Goal: Task Accomplishment & Management: Use online tool/utility

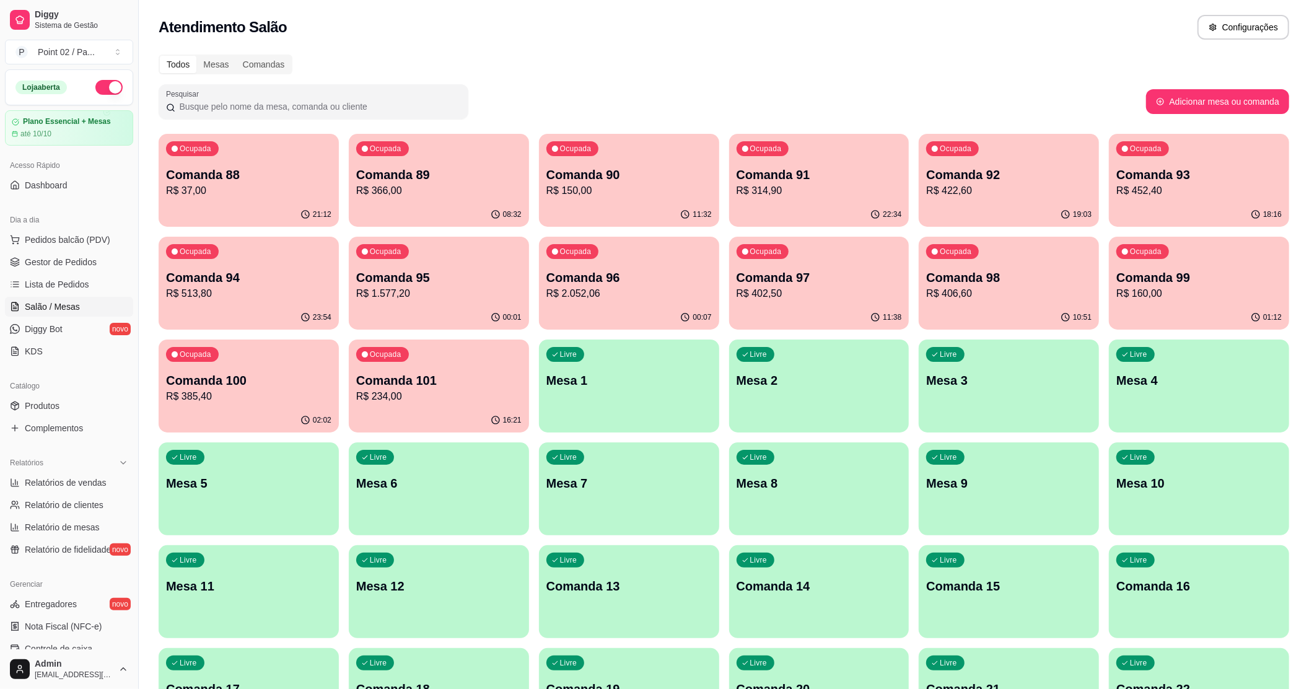
click at [307, 216] on icon "button" at bounding box center [306, 214] width 10 height 10
click at [483, 176] on p "Comanda 89" at bounding box center [438, 174] width 165 height 17
click at [626, 172] on p "Comanda 90" at bounding box center [629, 174] width 165 height 17
click at [814, 201] on div "Ocupada Comanda 91 R$ 314,90" at bounding box center [819, 168] width 180 height 69
click at [954, 196] on p "R$ 422,60" at bounding box center [1009, 190] width 161 height 14
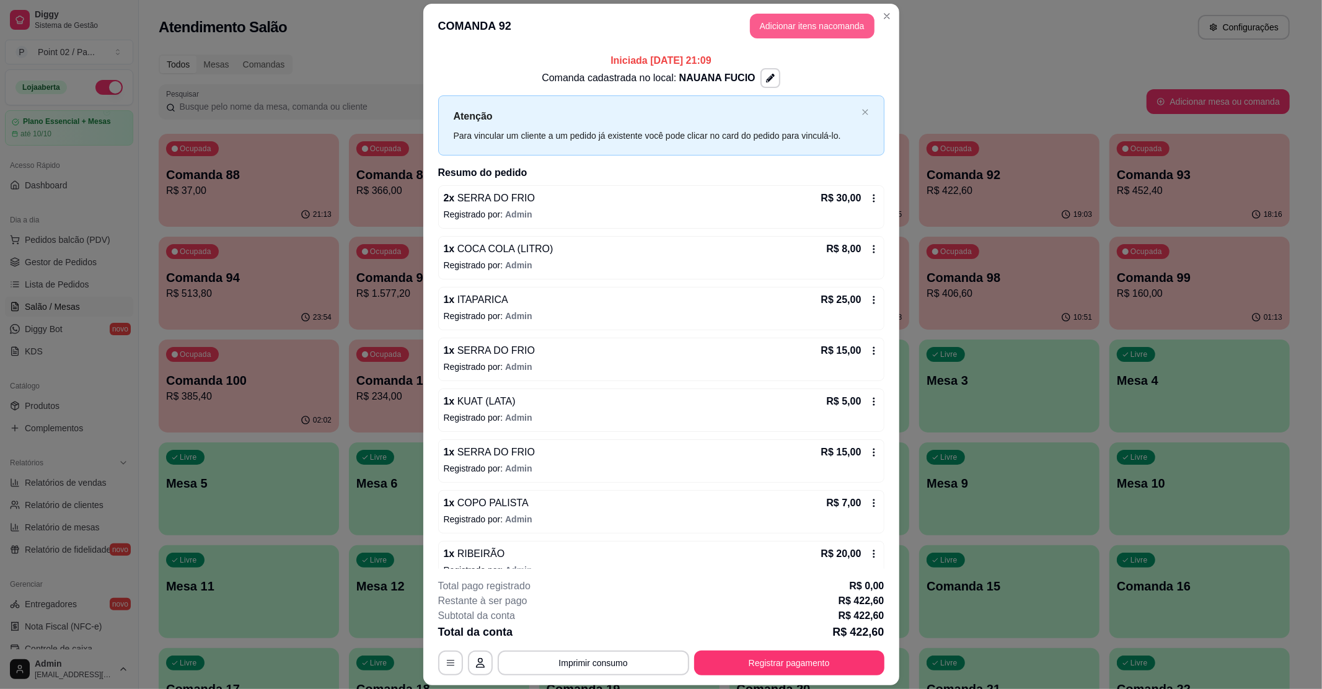
click at [798, 19] on button "Adicionar itens na comanda" at bounding box center [812, 26] width 125 height 25
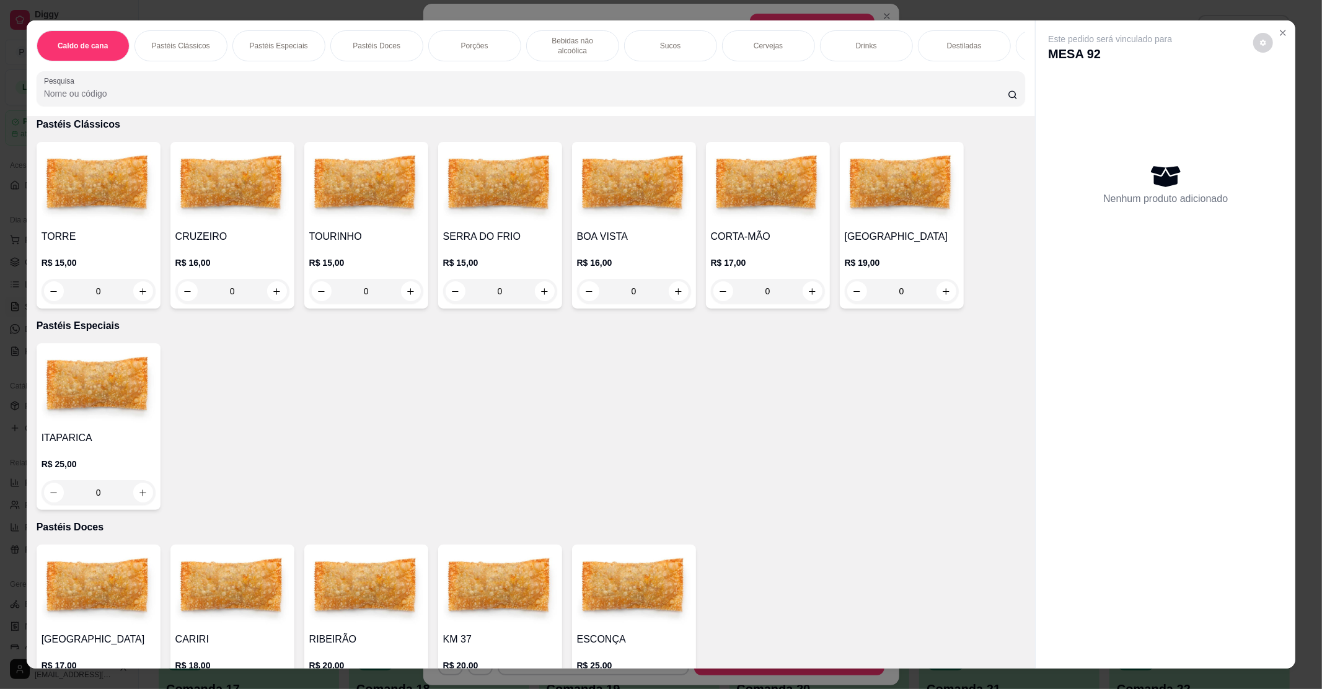
scroll to position [82, 0]
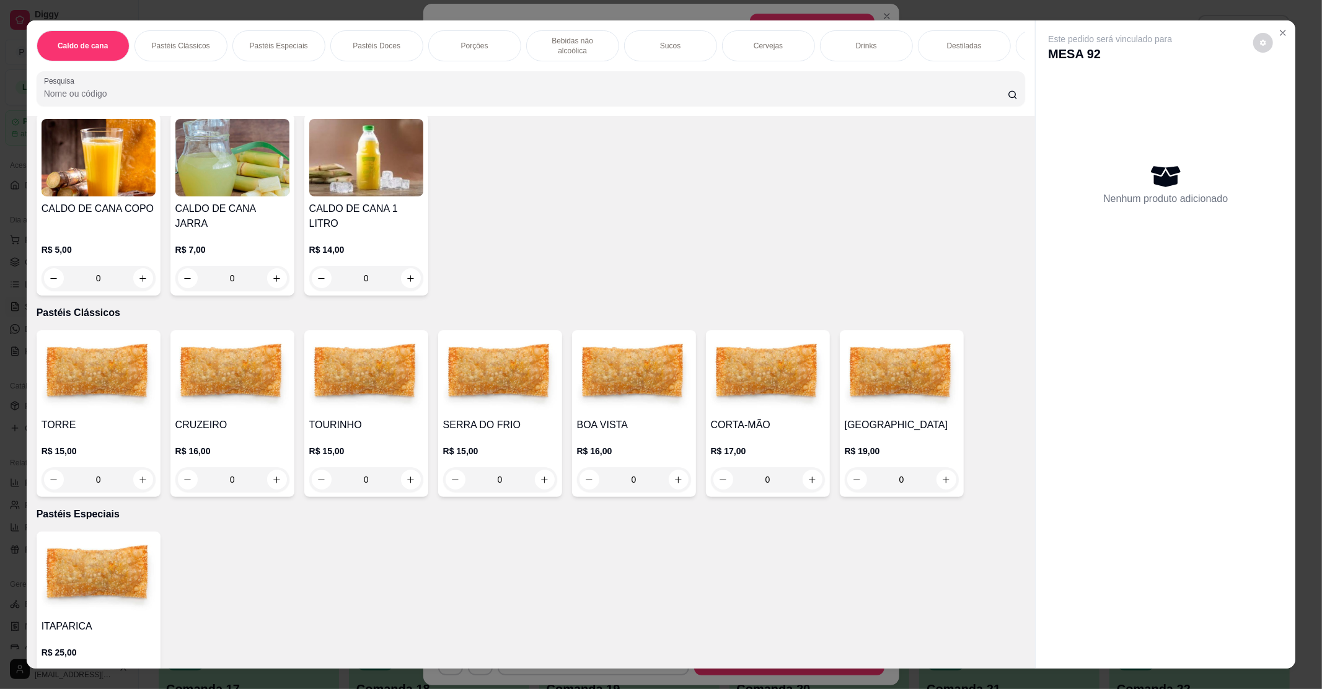
click at [578, 368] on img at bounding box center [634, 373] width 114 height 77
click at [237, 353] on img at bounding box center [232, 373] width 114 height 77
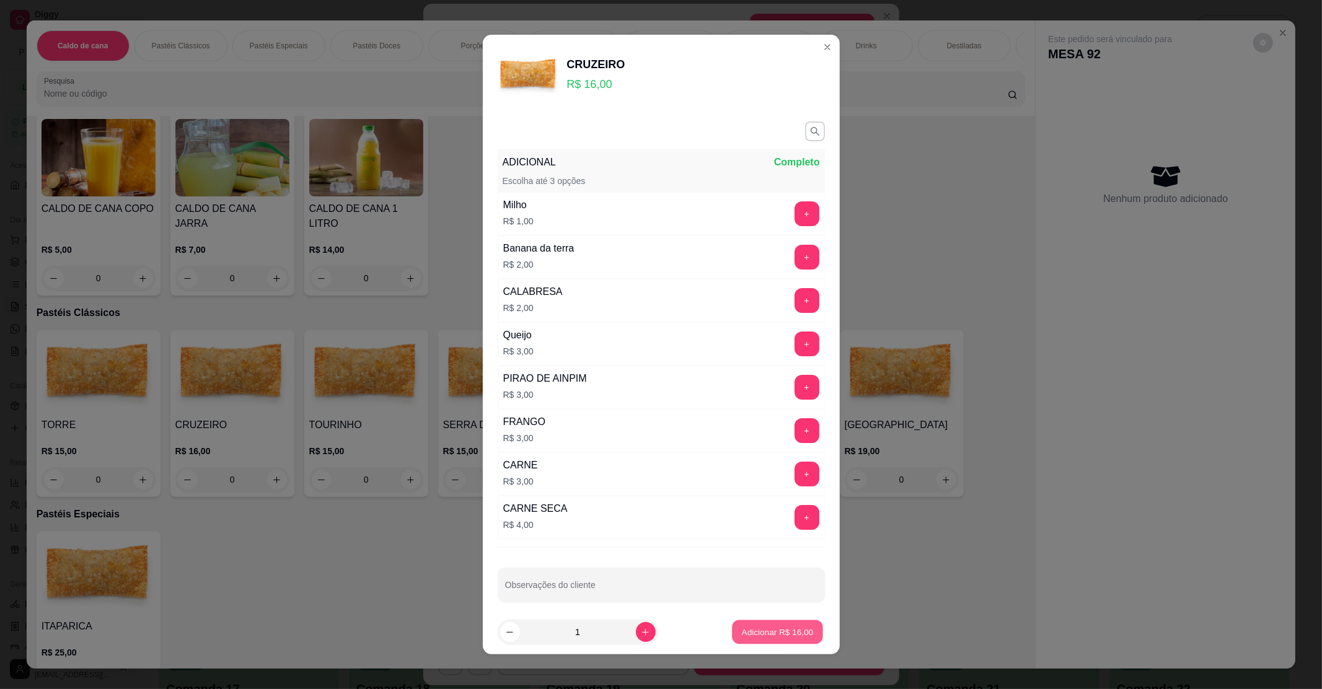
click at [796, 632] on button "Adicionar R$ 16,00" at bounding box center [778, 632] width 91 height 24
type input "1"
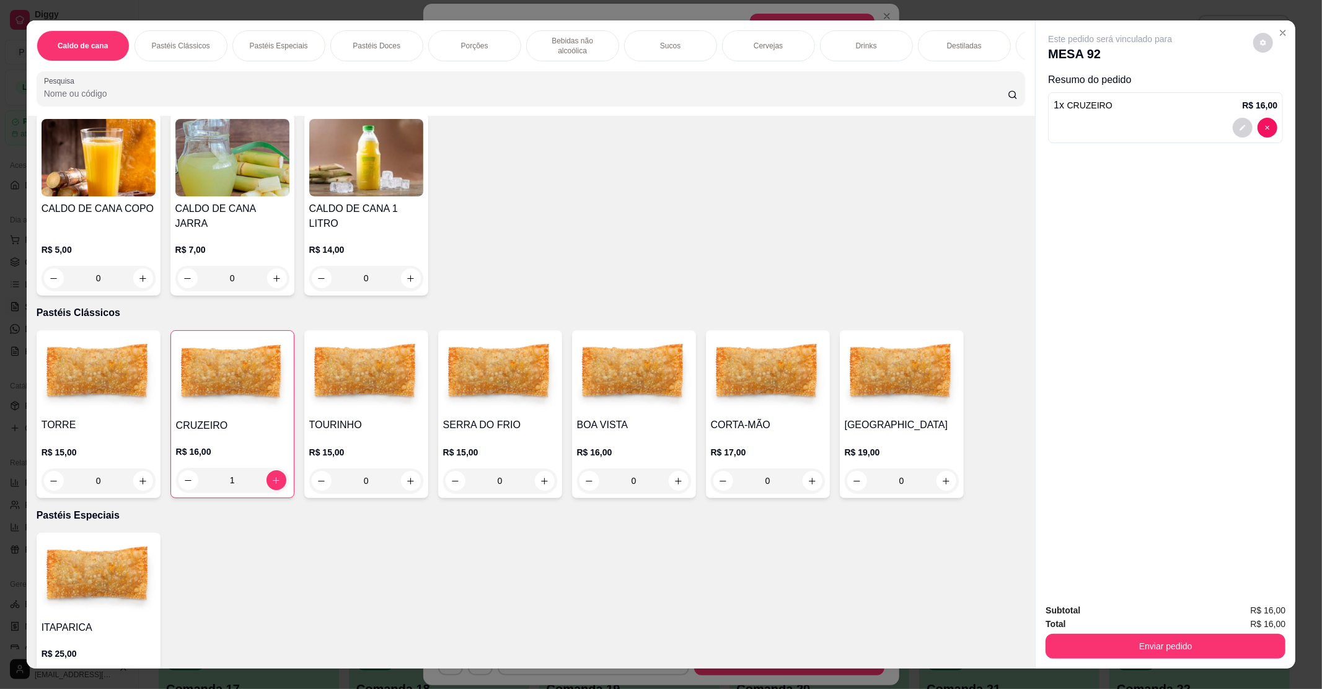
click at [492, 358] on img at bounding box center [500, 373] width 114 height 77
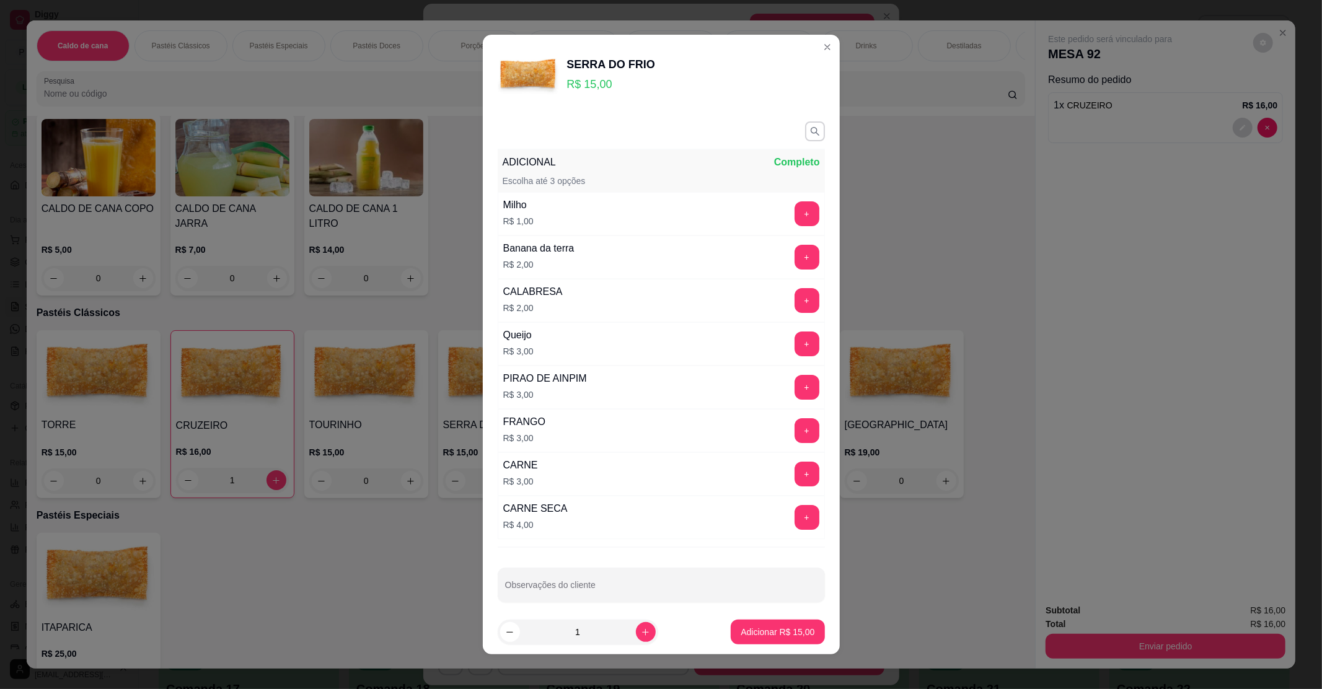
click at [777, 610] on footer "1 Adicionar R$ 15,00" at bounding box center [661, 632] width 357 height 45
click at [749, 641] on button "Adicionar R$ 15,00" at bounding box center [778, 632] width 91 height 24
type input "1"
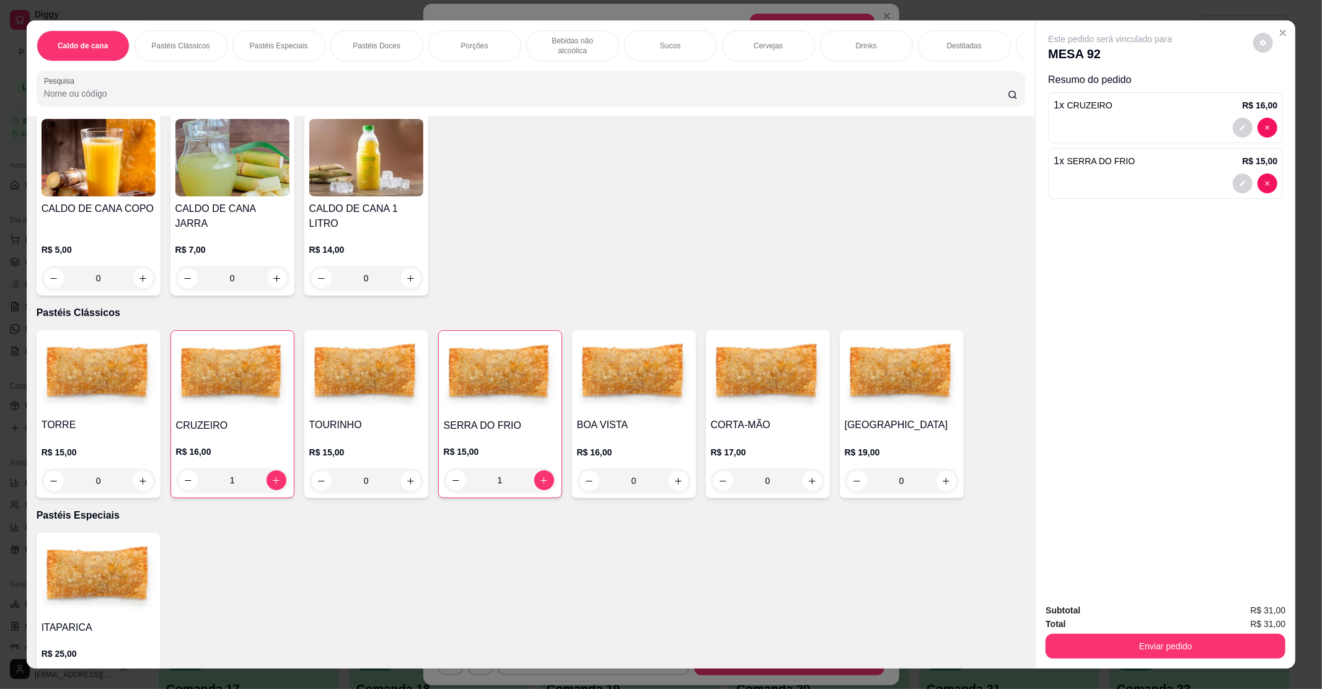
click at [253, 350] on img at bounding box center [232, 374] width 113 height 77
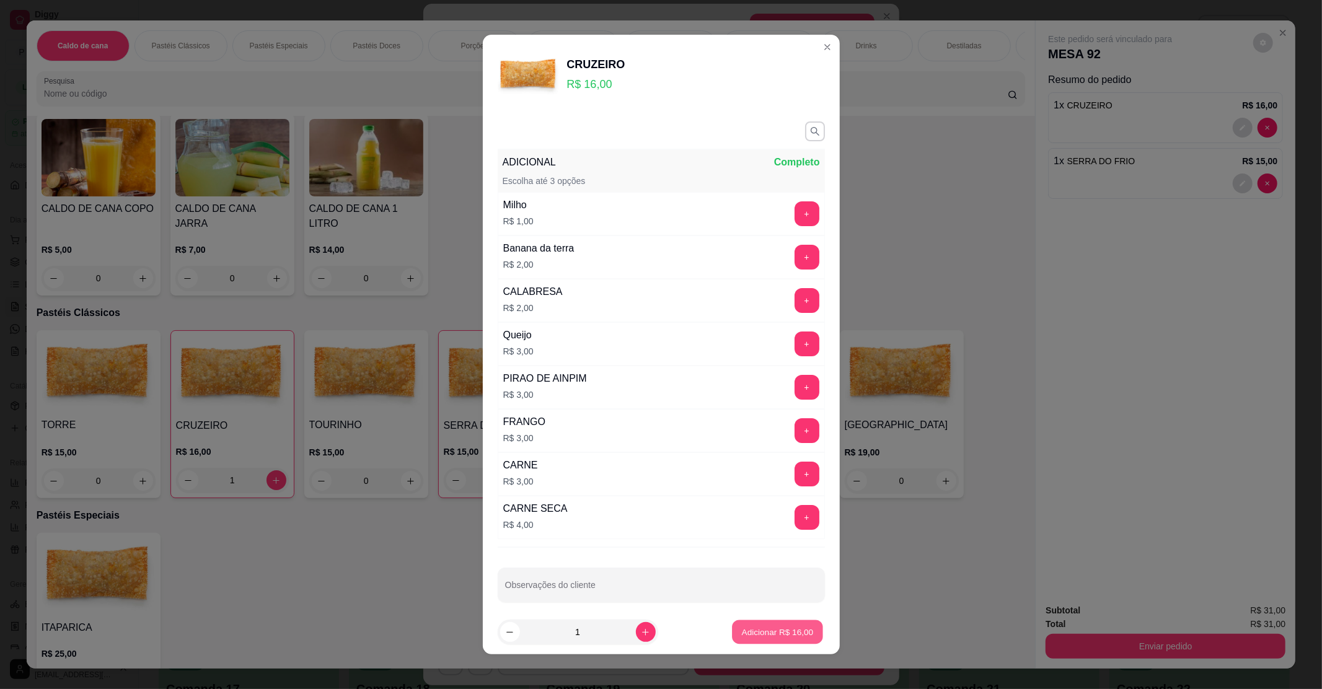
click at [766, 642] on button "Adicionar R$ 16,00" at bounding box center [778, 632] width 91 height 24
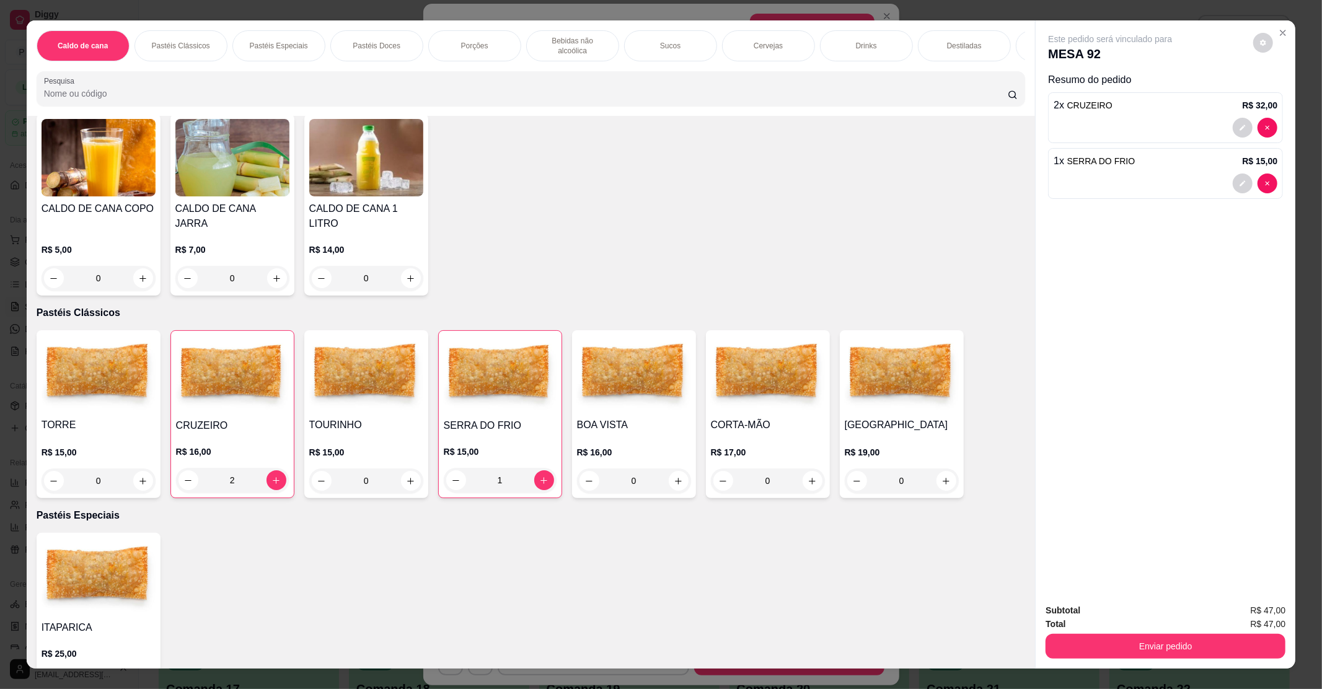
click at [187, 468] on div "2" at bounding box center [232, 480] width 113 height 25
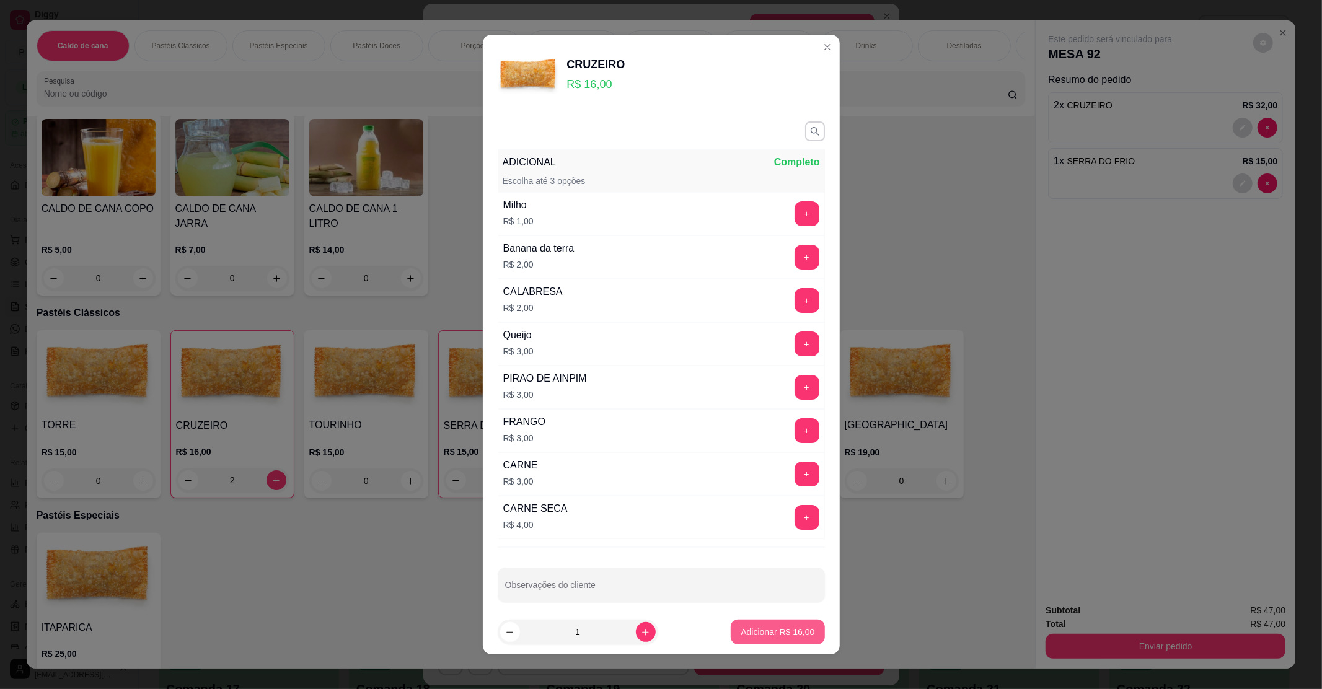
click at [767, 635] on p "Adicionar R$ 16,00" at bounding box center [778, 632] width 74 height 12
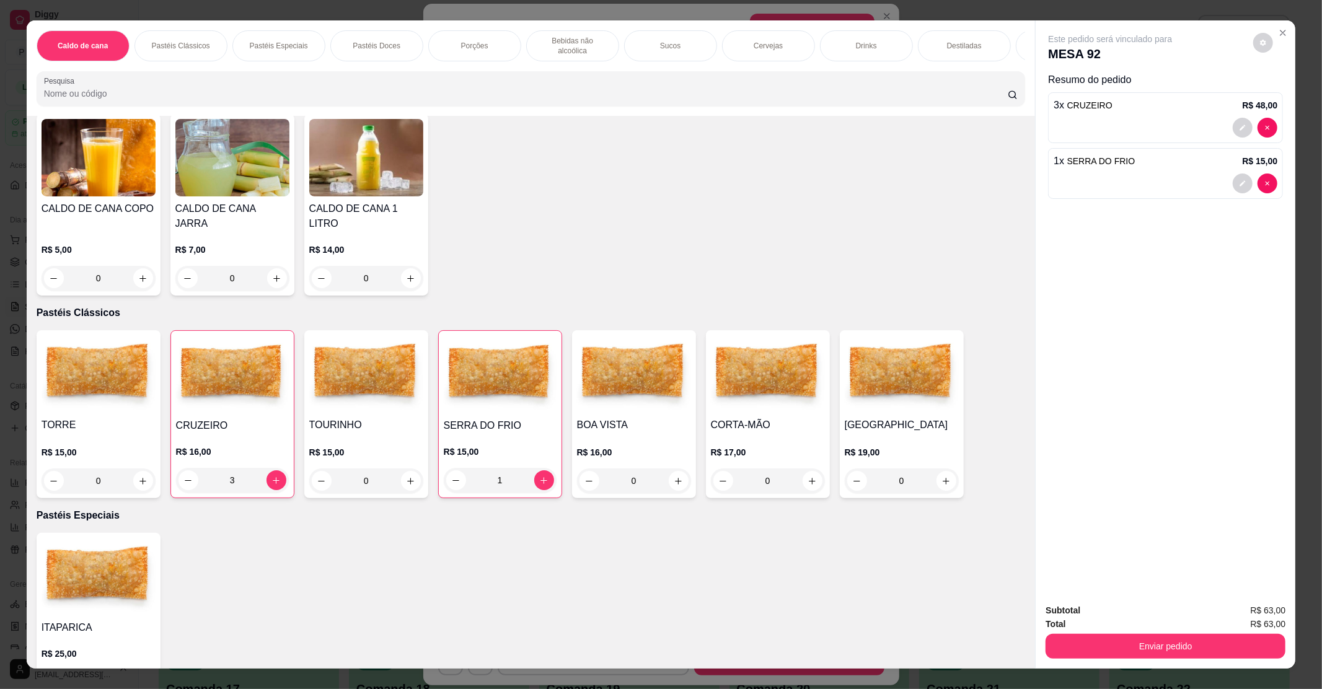
click at [180, 468] on div "3" at bounding box center [232, 480] width 113 height 25
click at [182, 468] on div "3" at bounding box center [232, 480] width 113 height 25
click at [239, 418] on h4 "CRUZEIRO" at bounding box center [232, 425] width 114 height 15
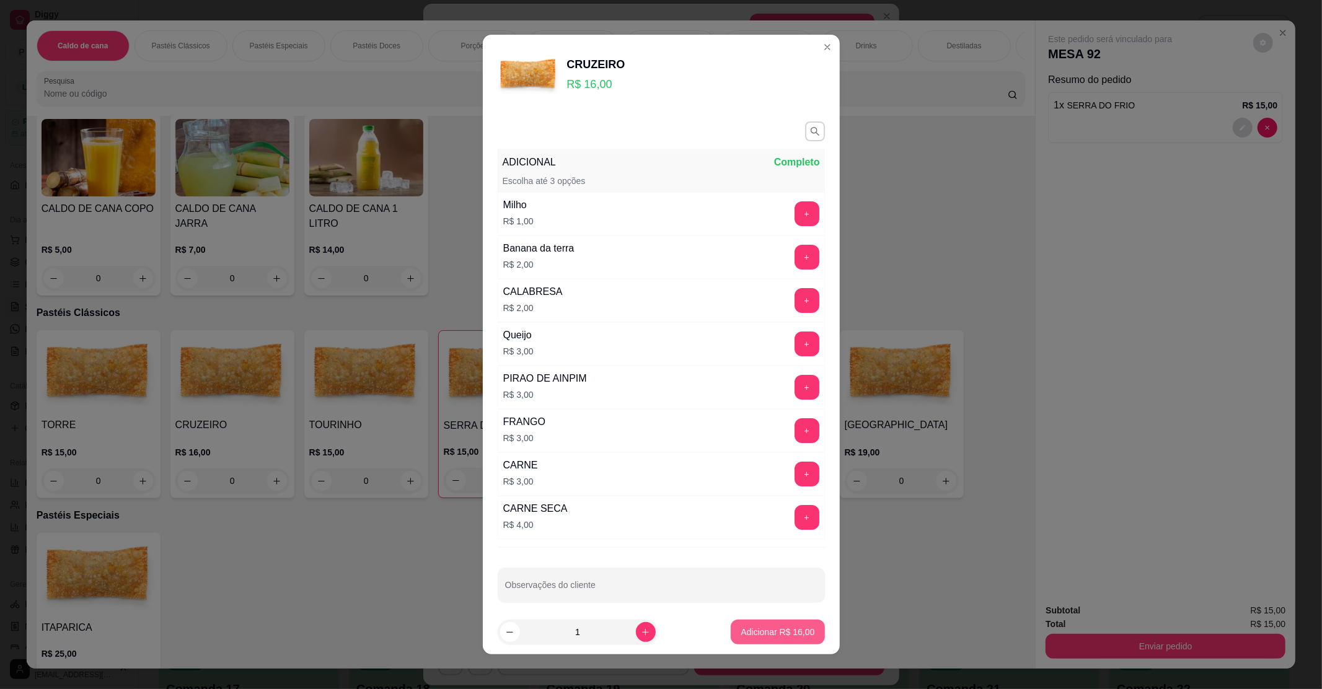
click at [767, 623] on button "Adicionar R$ 16,00" at bounding box center [778, 632] width 94 height 25
type input "1"
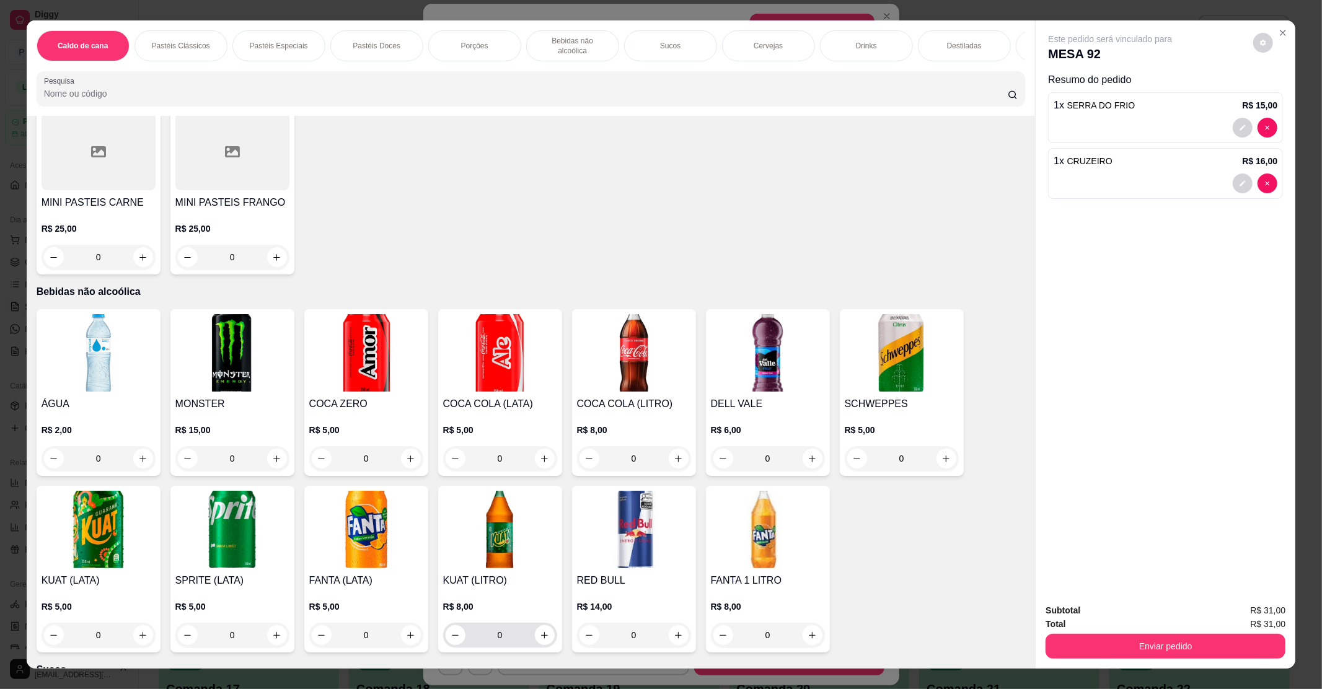
scroll to position [1156, 0]
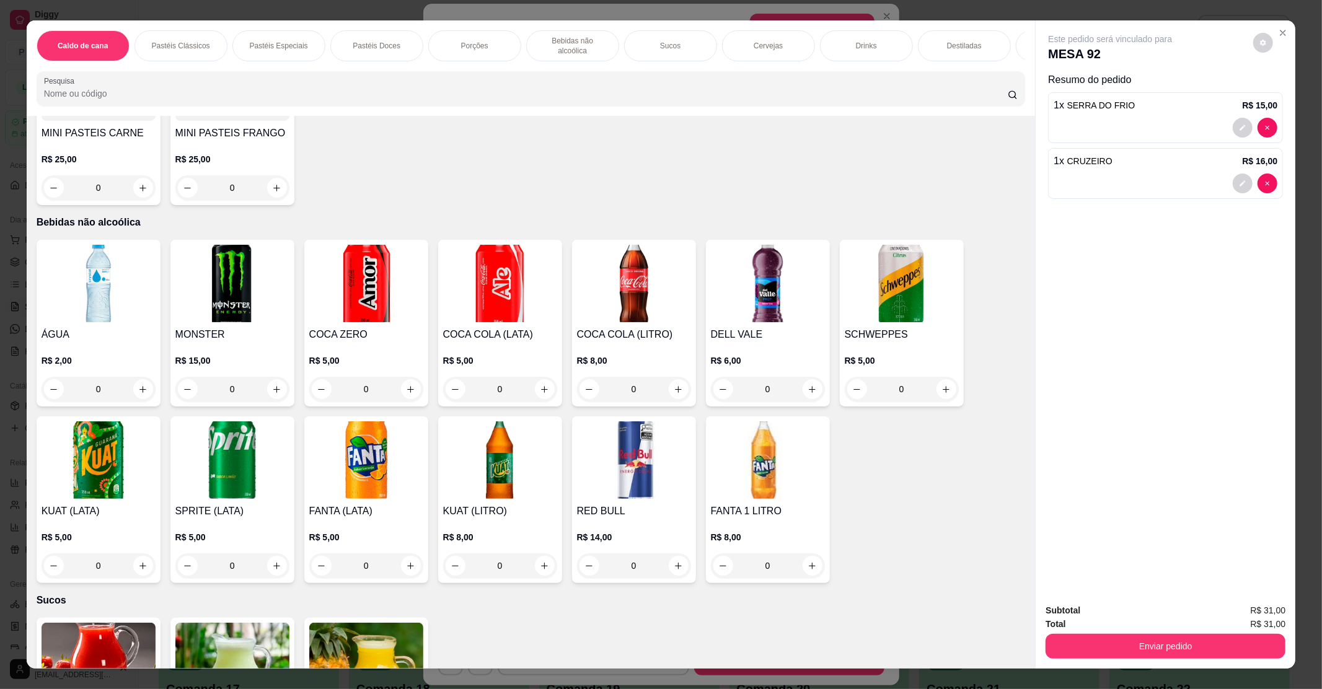
click at [68, 440] on img at bounding box center [99, 459] width 114 height 77
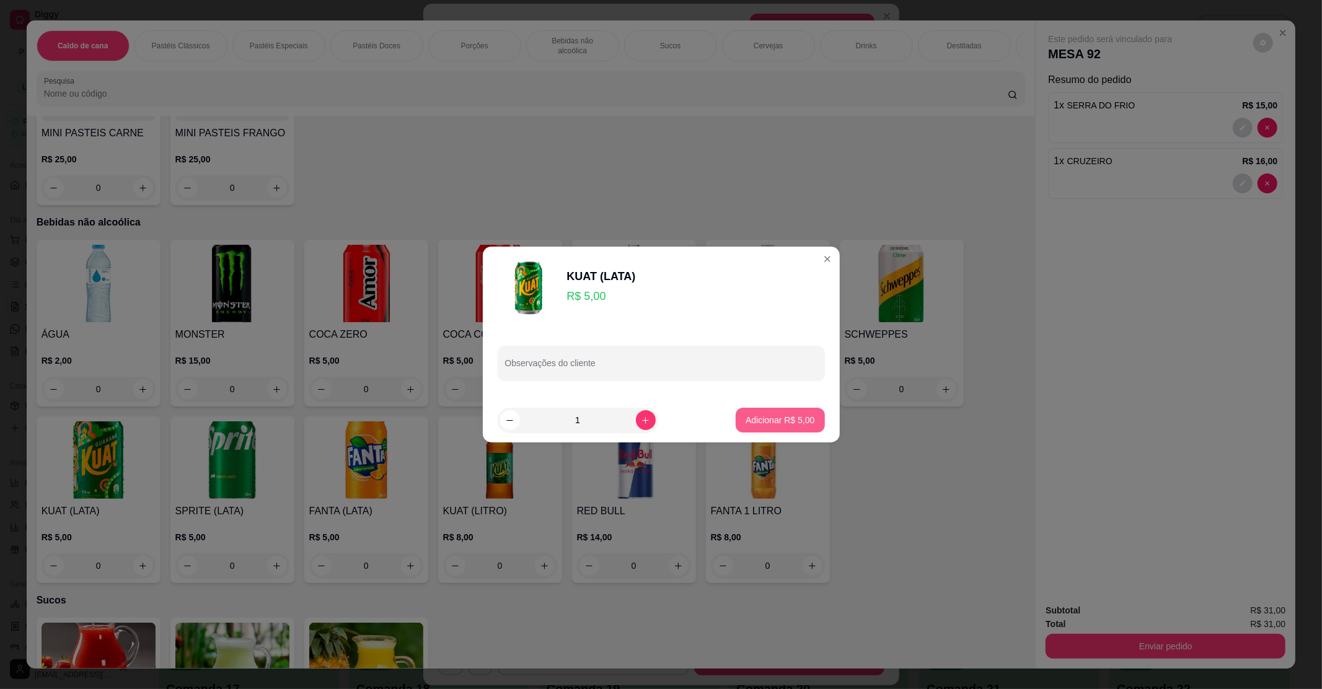
click at [749, 429] on button "Adicionar R$ 5,00" at bounding box center [780, 420] width 89 height 25
type input "1"
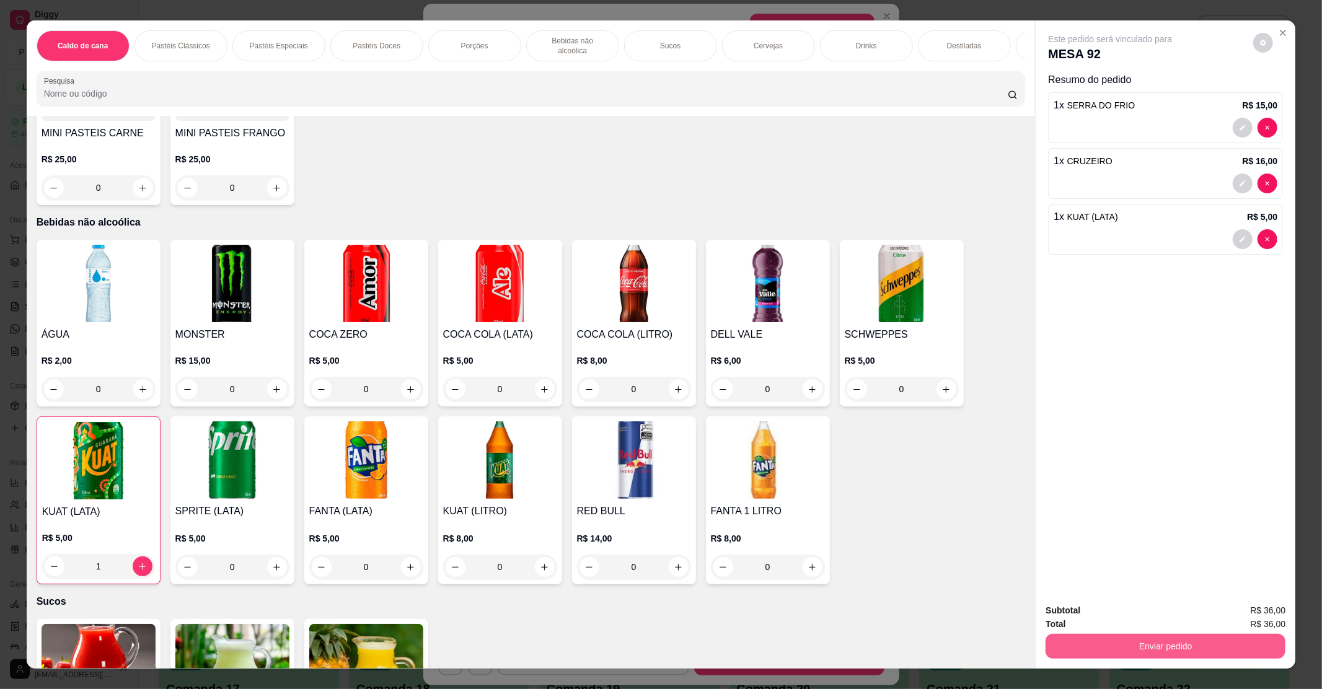
click at [1262, 655] on button "Enviar pedido" at bounding box center [1165, 646] width 240 height 25
click at [1255, 618] on button "Enviar pedido" at bounding box center [1252, 616] width 70 height 24
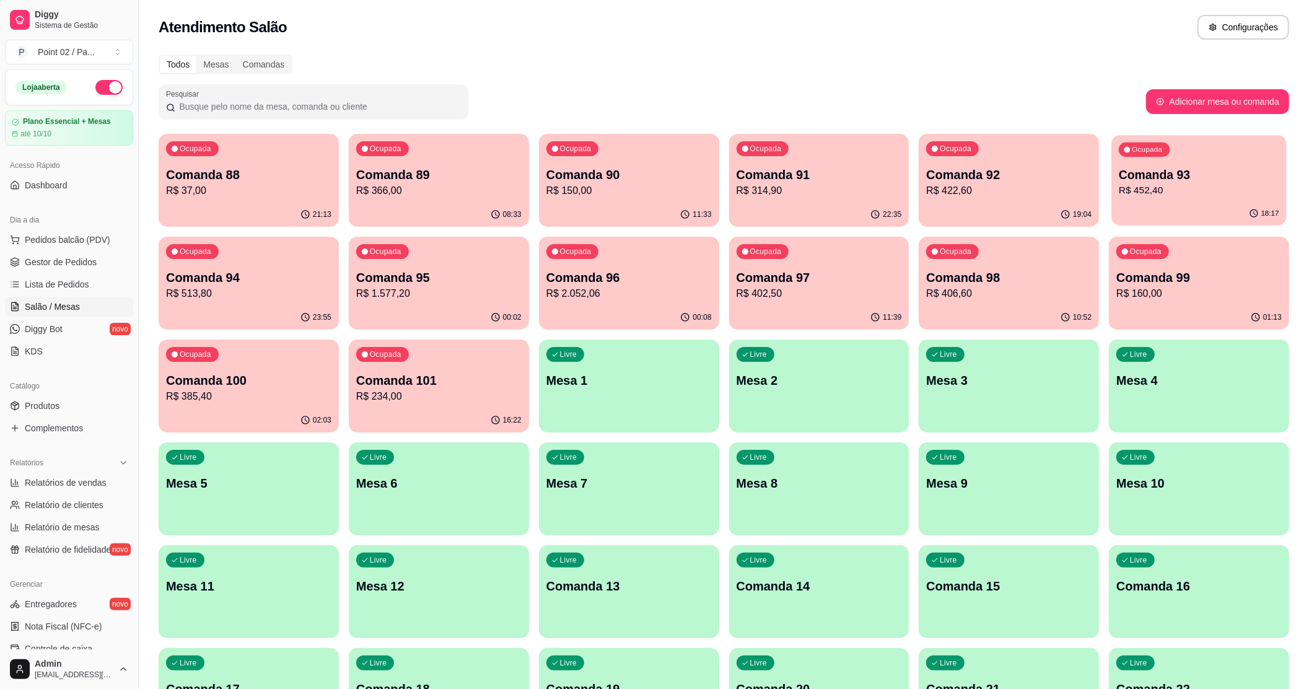
click at [1164, 169] on p "Comanda 93" at bounding box center [1199, 175] width 161 height 17
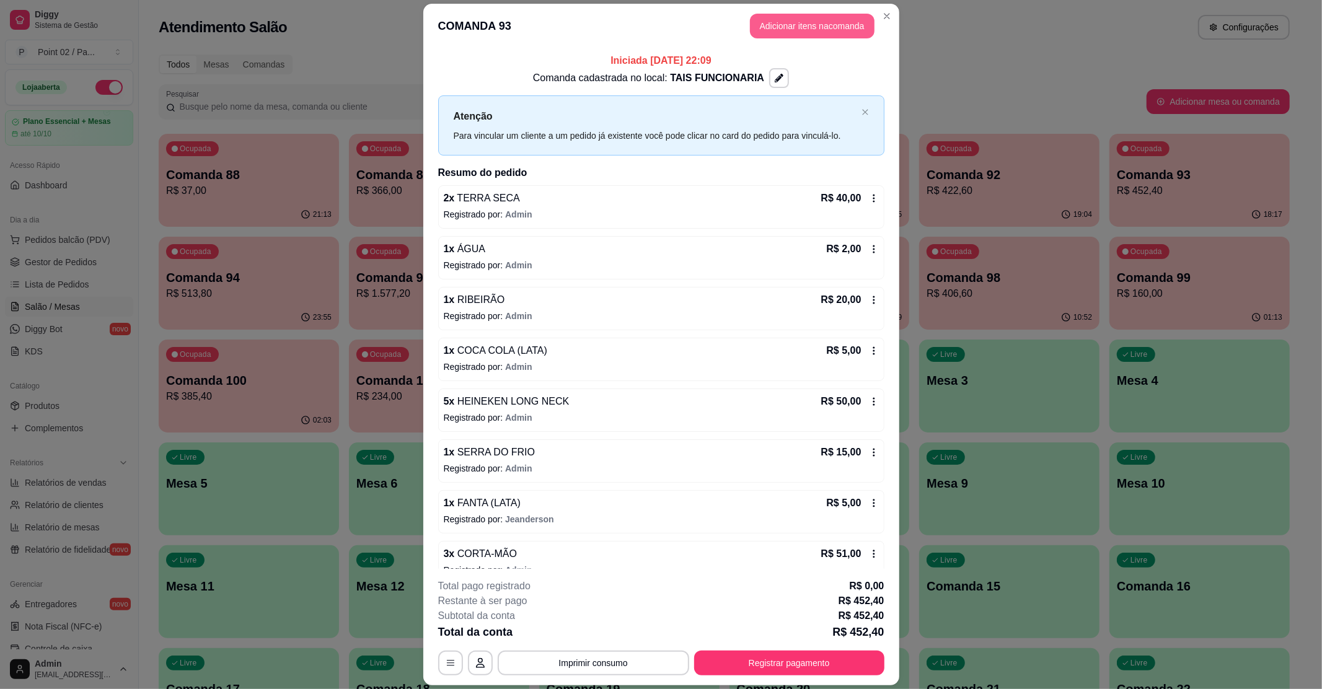
click at [792, 25] on button "Adicionar itens na comanda" at bounding box center [812, 26] width 125 height 25
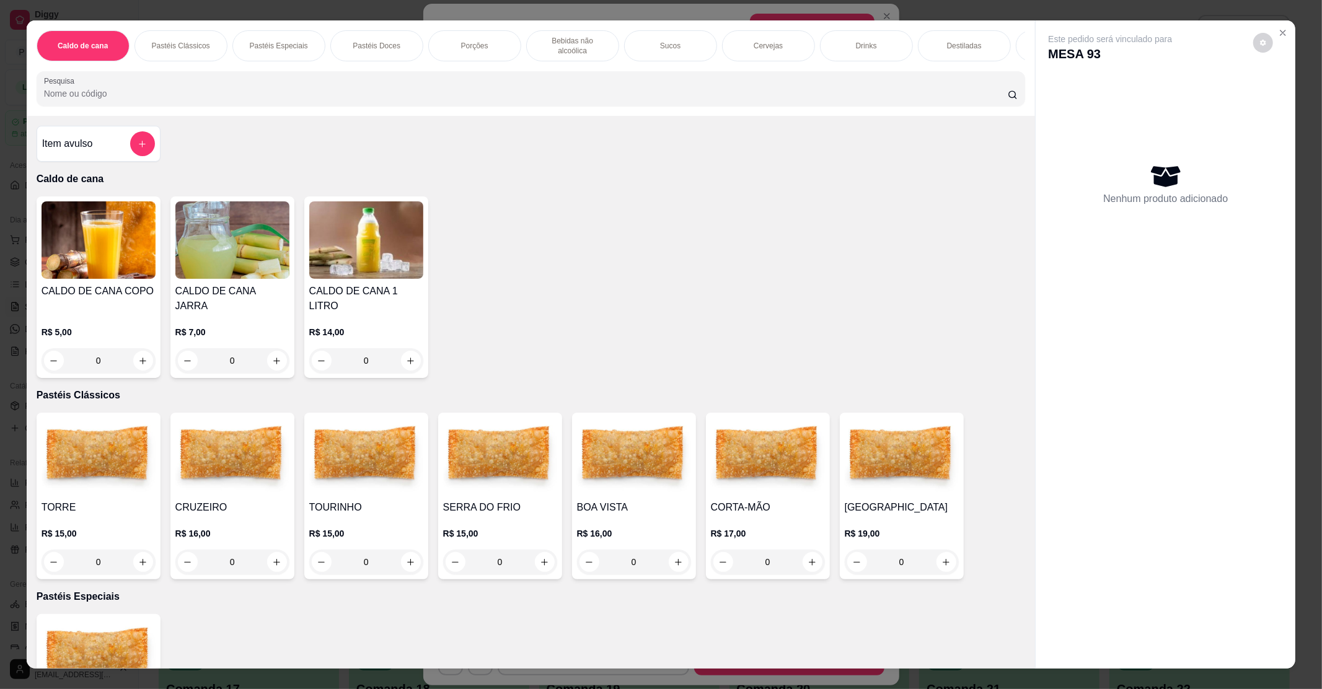
scroll to position [19, 0]
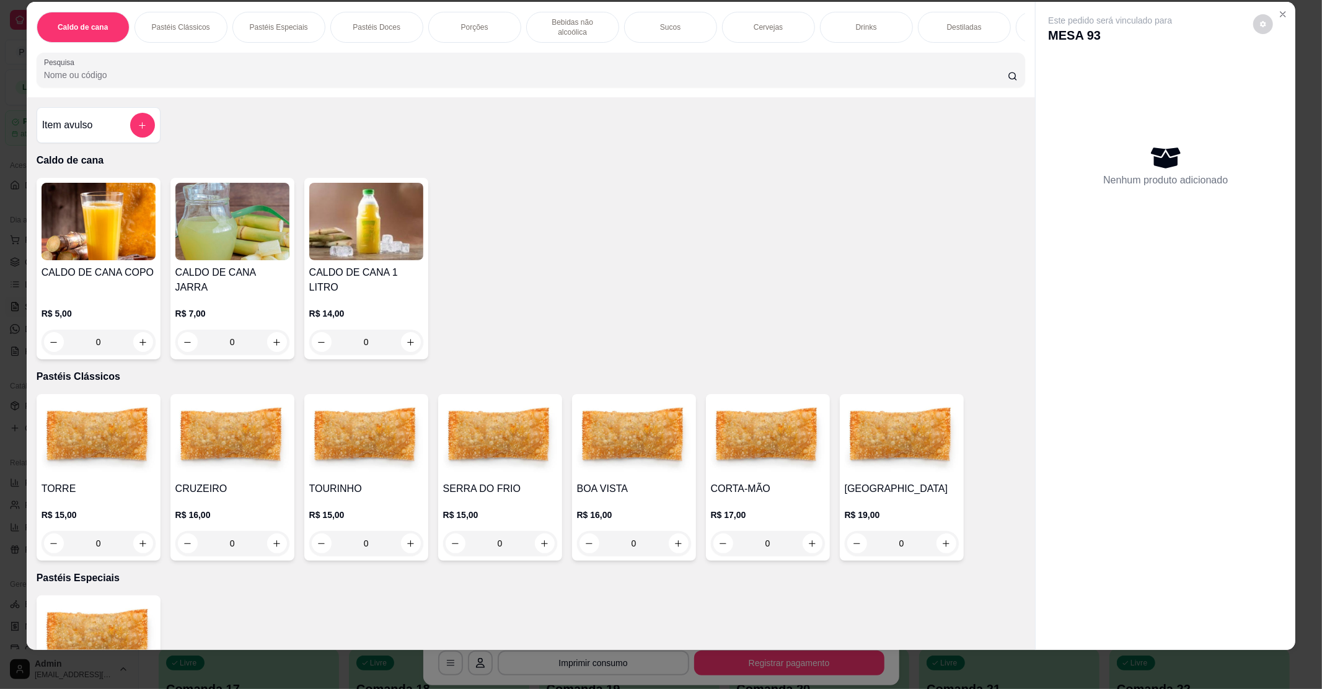
click at [469, 454] on img at bounding box center [500, 437] width 114 height 77
click at [1277, 6] on button "Close" at bounding box center [1283, 14] width 20 height 20
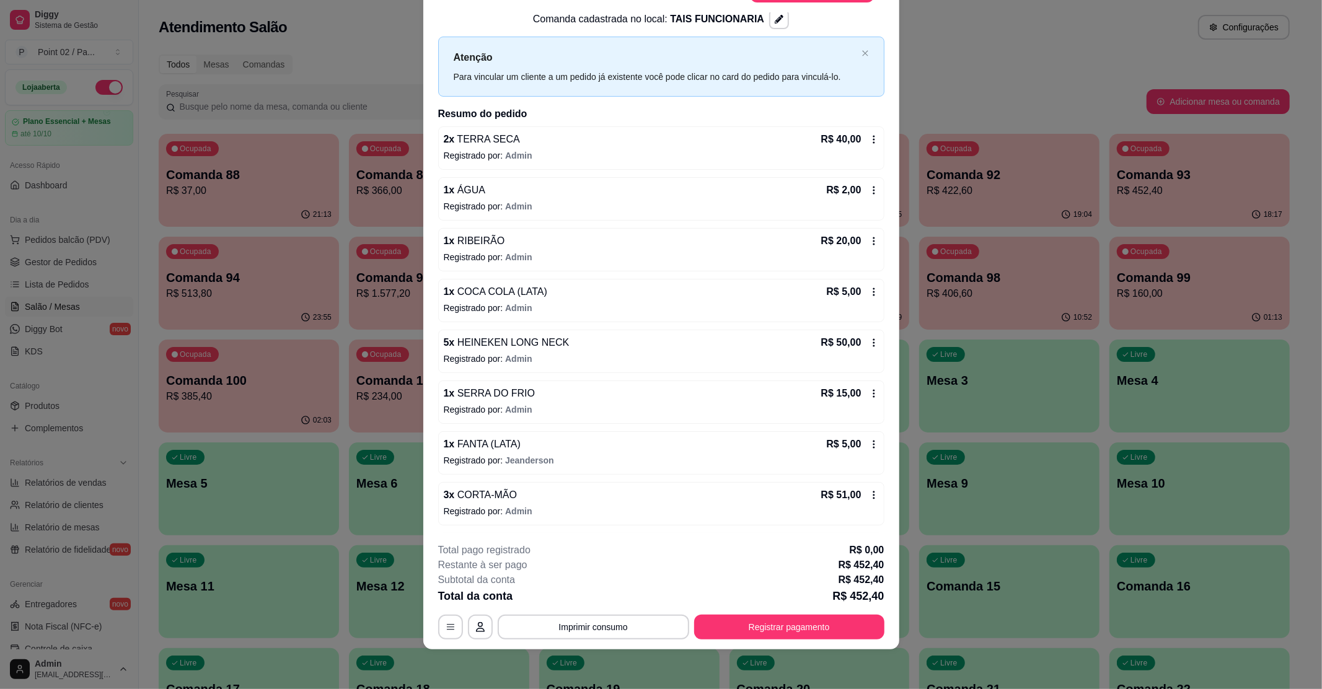
scroll to position [0, 0]
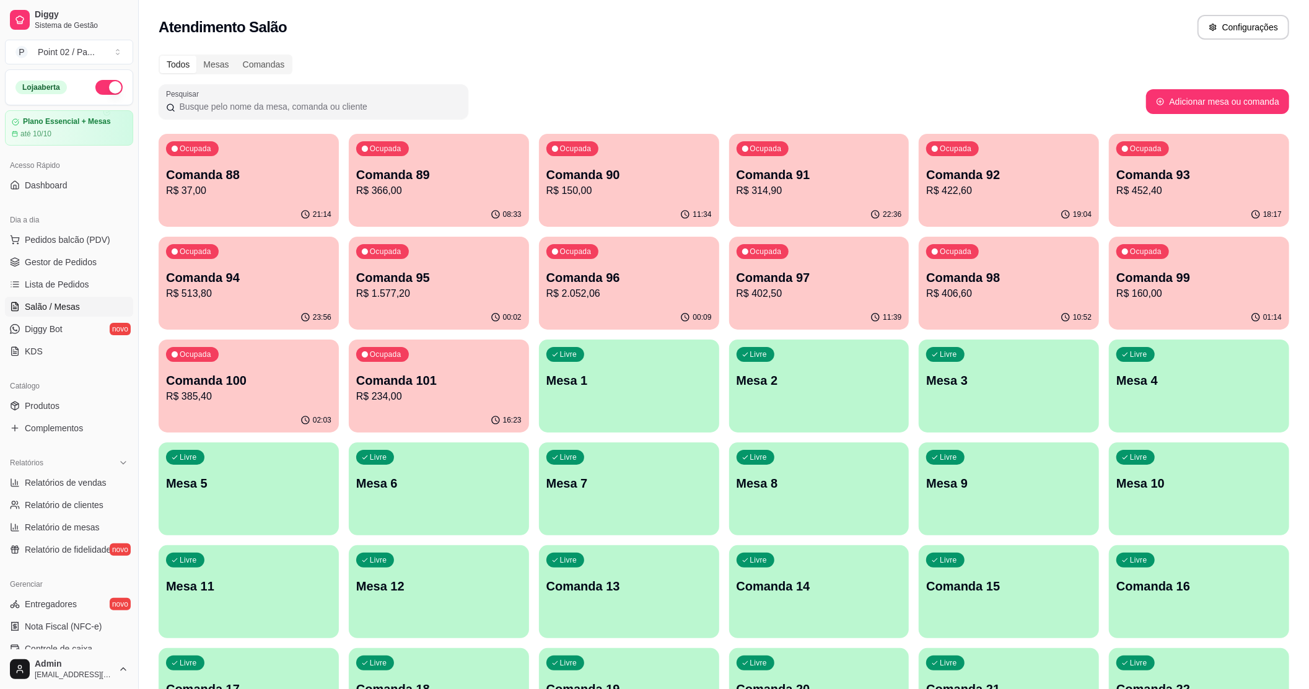
click at [1114, 176] on div "Ocupada Comanda 93 R$ 452,40" at bounding box center [1199, 168] width 180 height 69
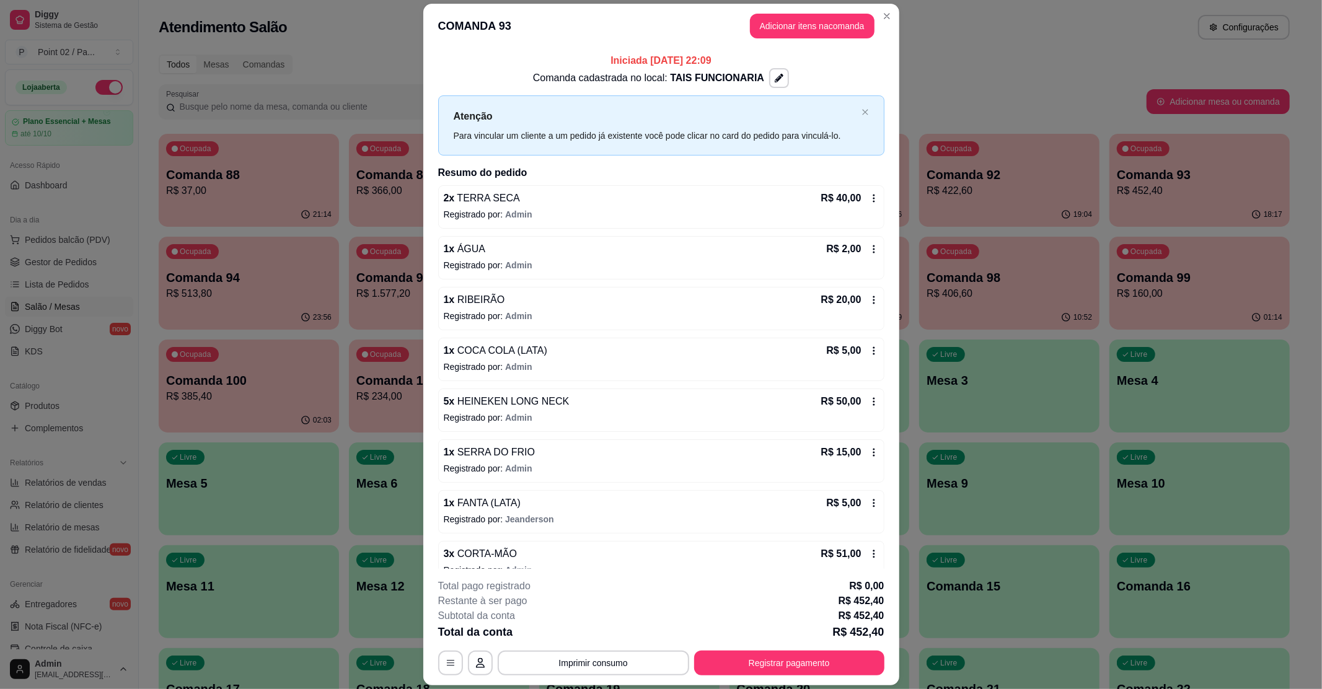
click at [764, 40] on header "COMANDA 93 Adicionar itens na comanda" at bounding box center [661, 26] width 476 height 45
click at [766, 35] on button "Adicionar itens na comanda" at bounding box center [812, 26] width 125 height 25
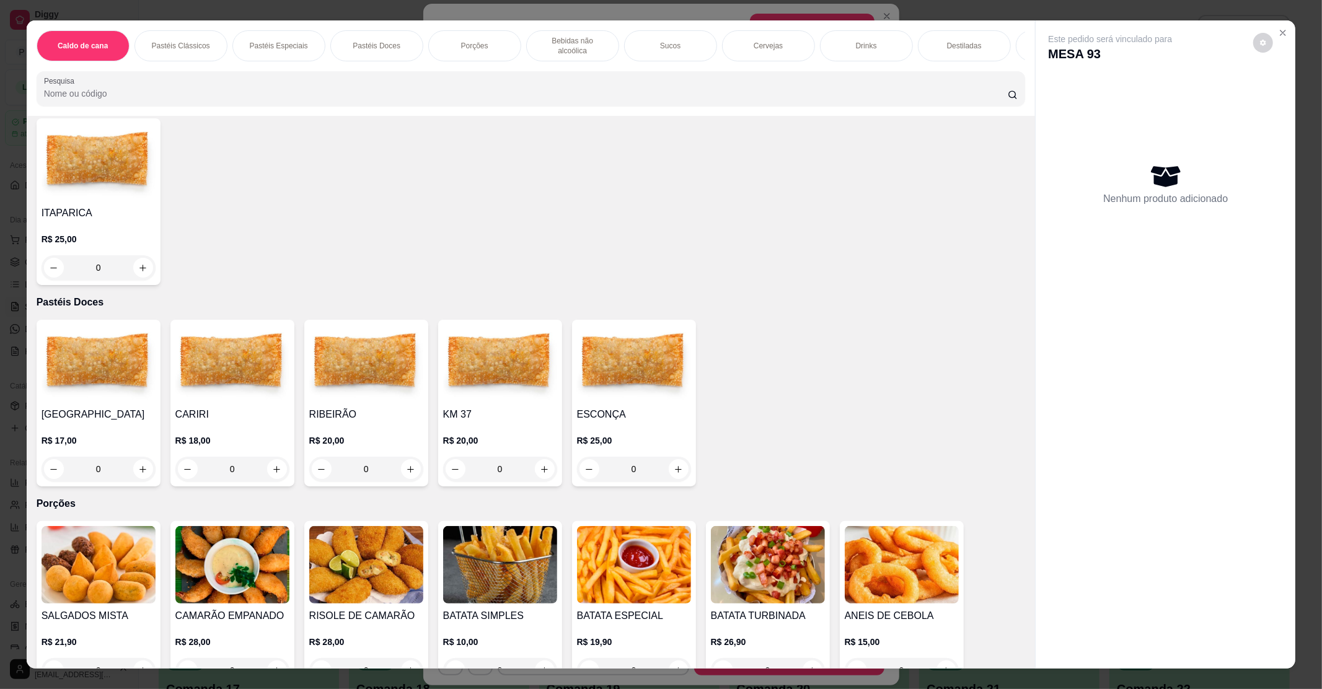
scroll to position [909, 0]
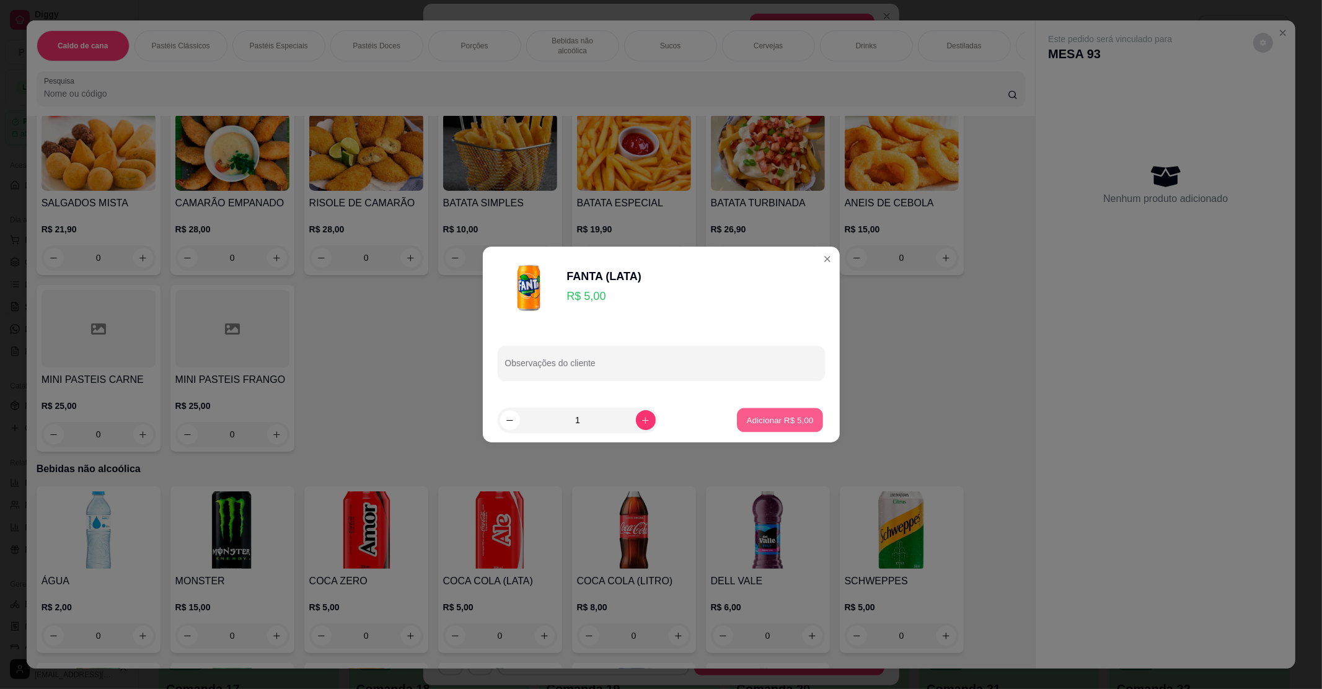
click at [795, 431] on button "Adicionar R$ 5,00" at bounding box center [780, 420] width 86 height 24
type input "1"
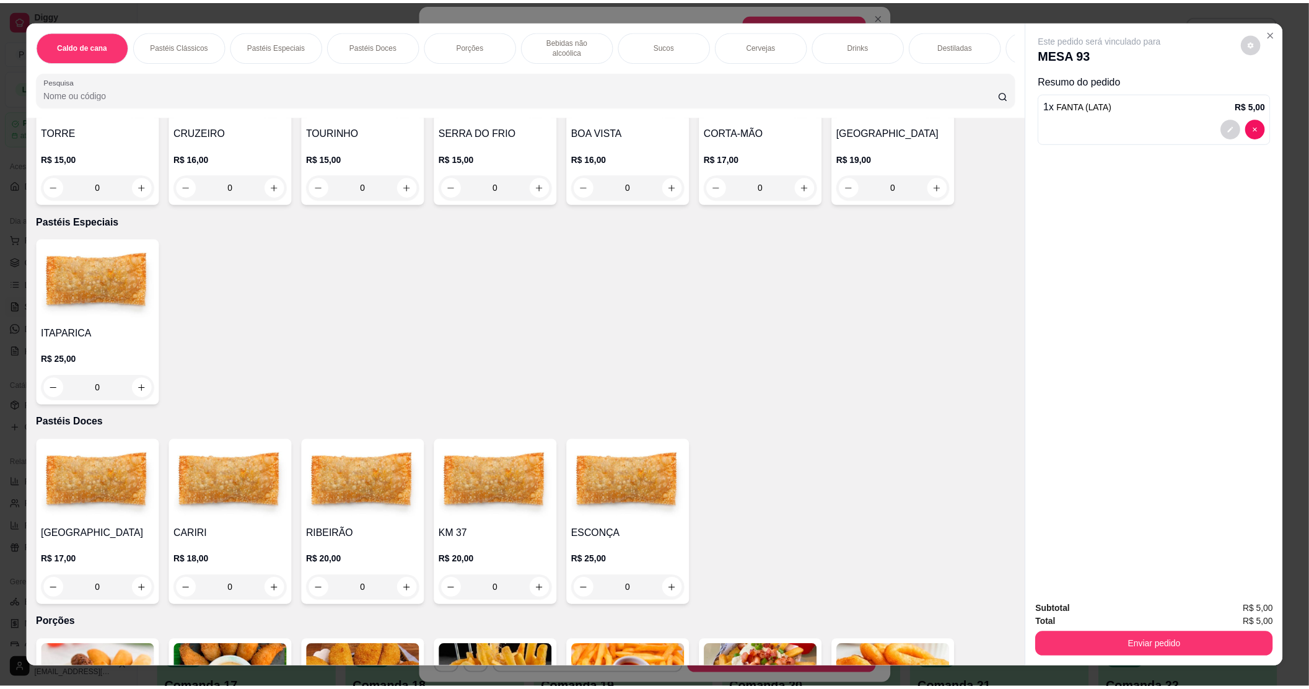
scroll to position [330, 0]
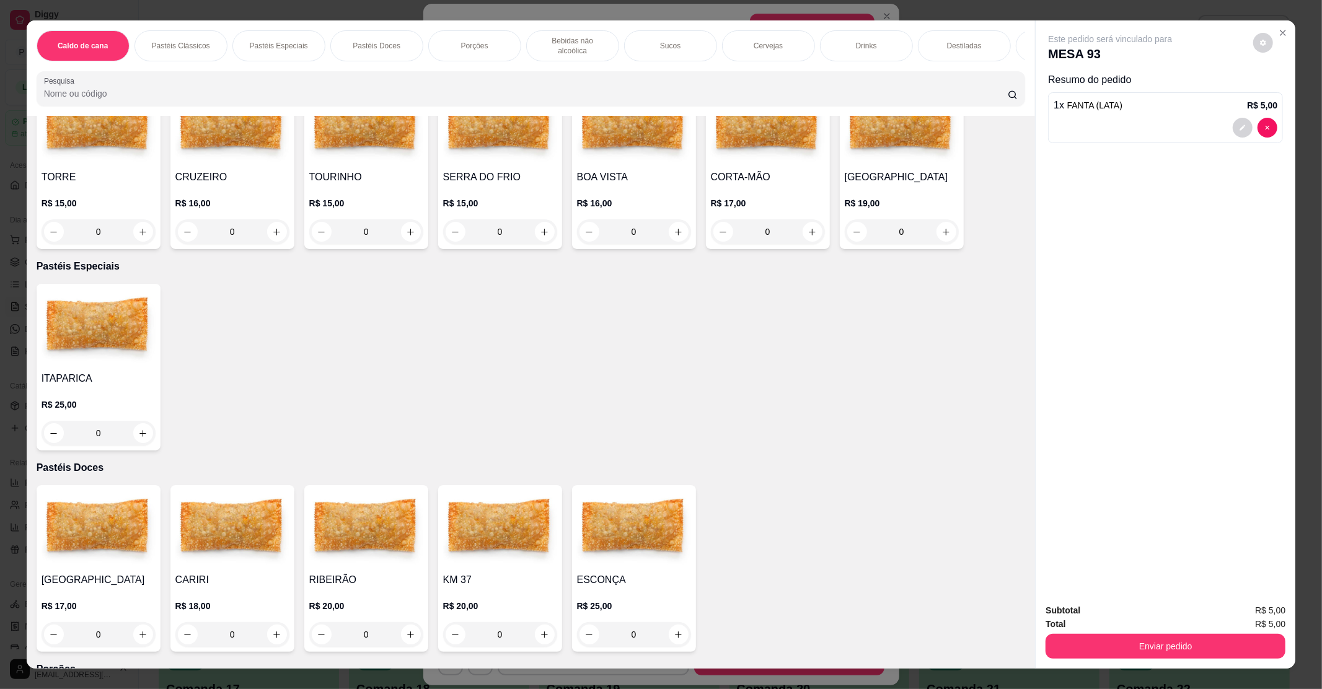
click at [263, 147] on img at bounding box center [232, 125] width 114 height 77
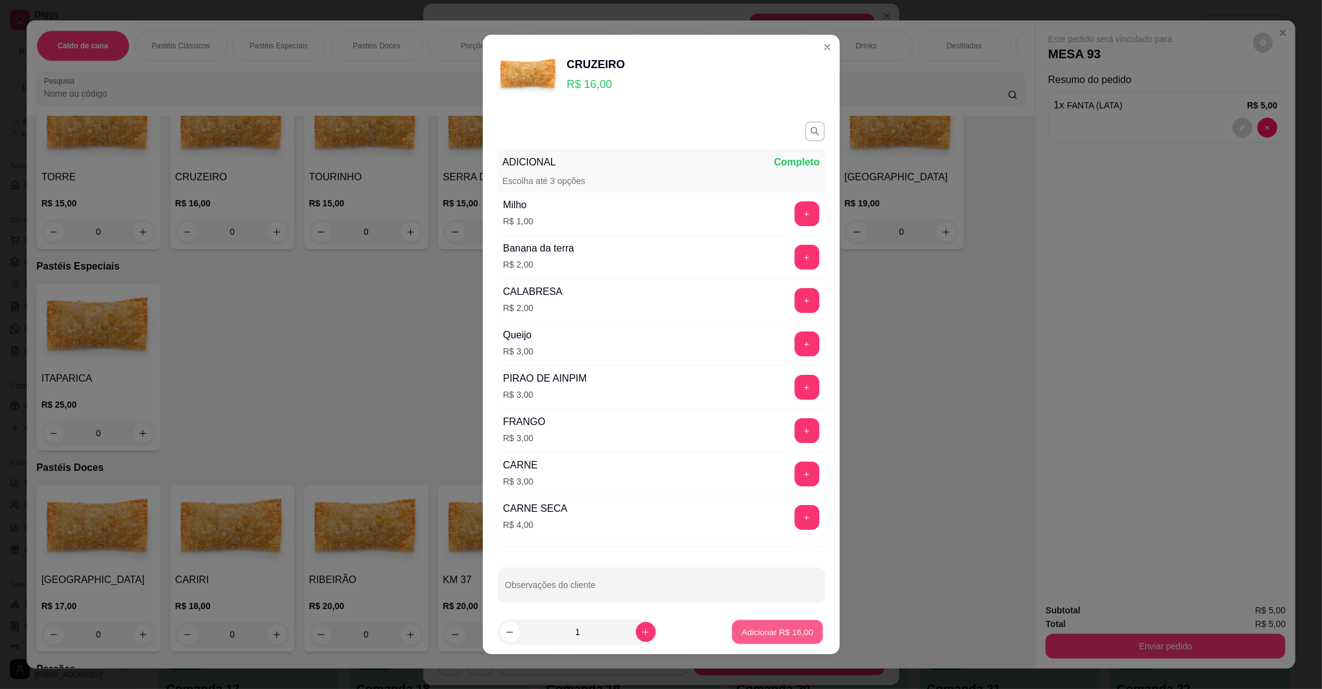
click at [766, 623] on button "Adicionar R$ 16,00" at bounding box center [778, 632] width 91 height 24
type input "1"
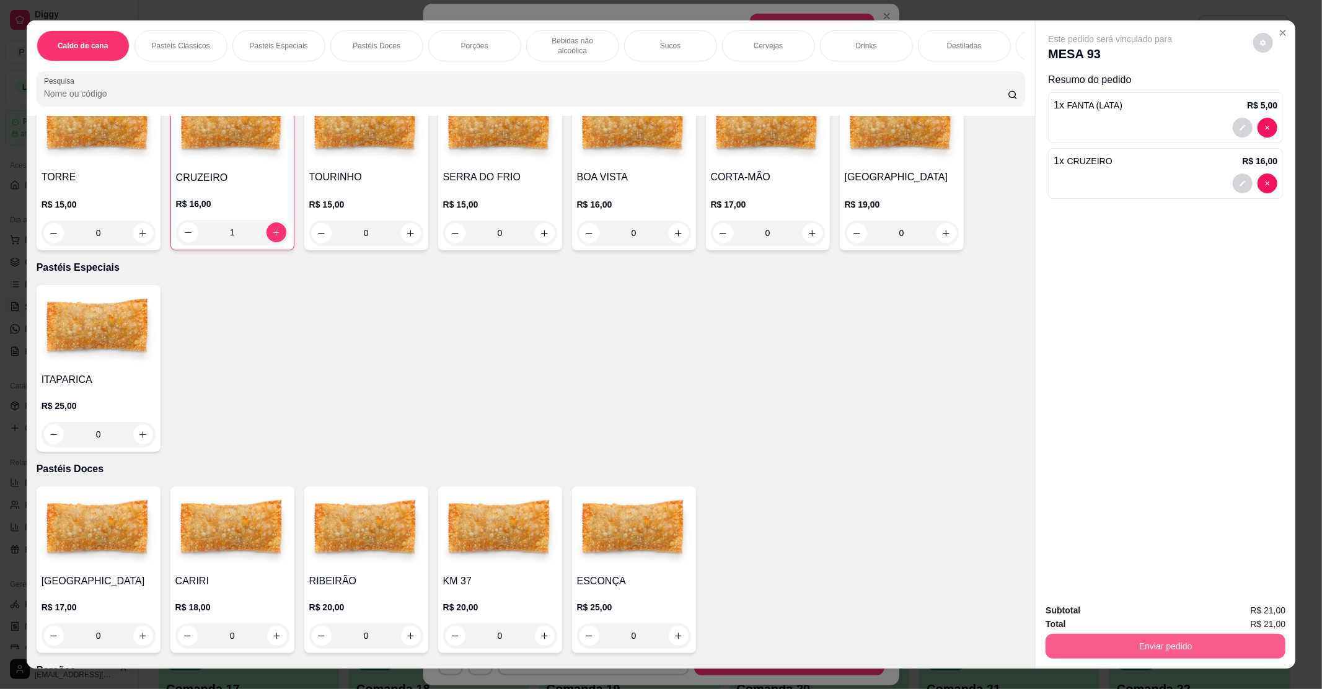
click at [1138, 648] on button "Enviar pedido" at bounding box center [1165, 646] width 240 height 25
click at [1261, 610] on button "Enviar pedido" at bounding box center [1252, 616] width 70 height 24
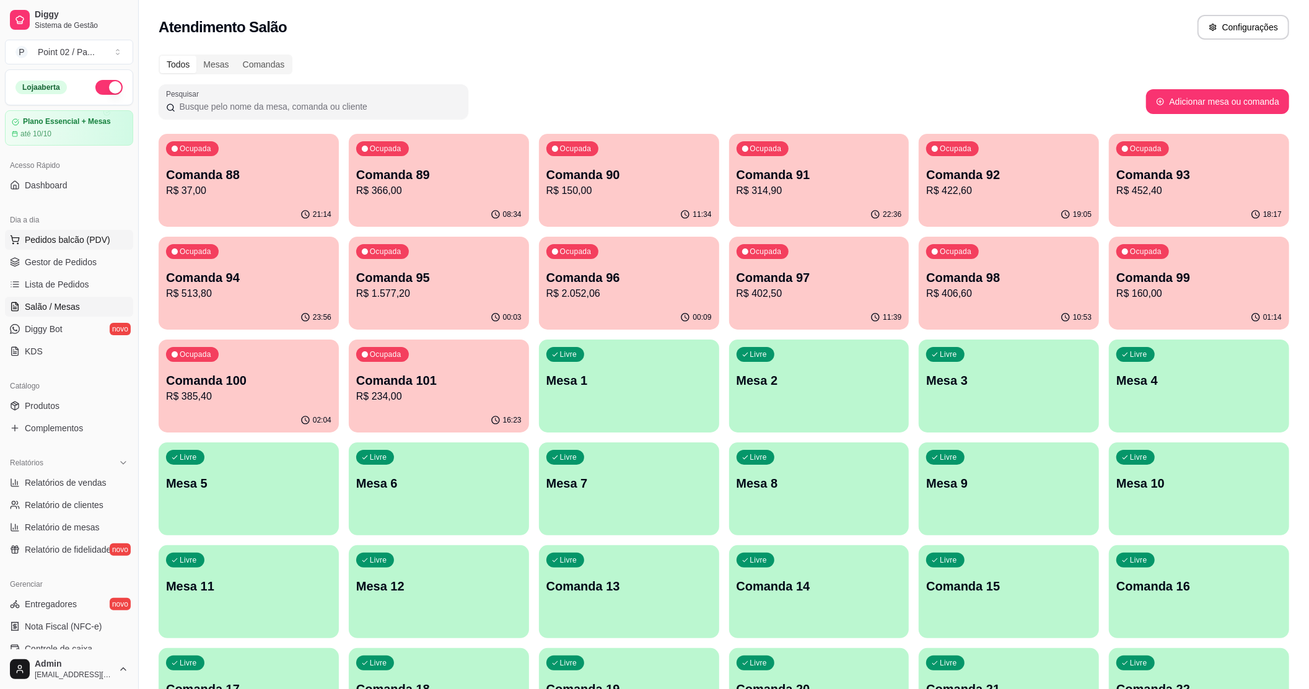
click at [81, 244] on span "Pedidos balcão (PDV)" at bounding box center [68, 240] width 86 height 12
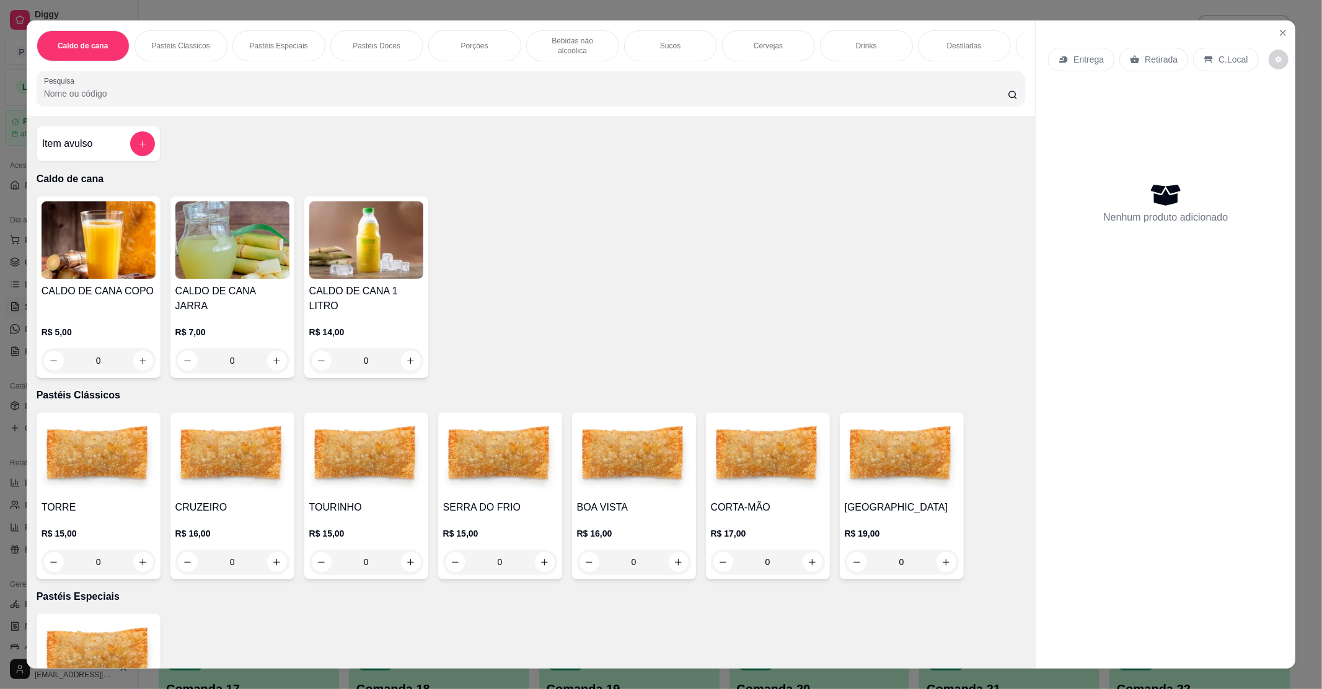
click at [1267, 37] on div "Entrega Retirada C.Local Nenhum produto adicionado" at bounding box center [1166, 334] width 260 height 628
click at [1278, 35] on icon "Close" at bounding box center [1283, 33] width 10 height 10
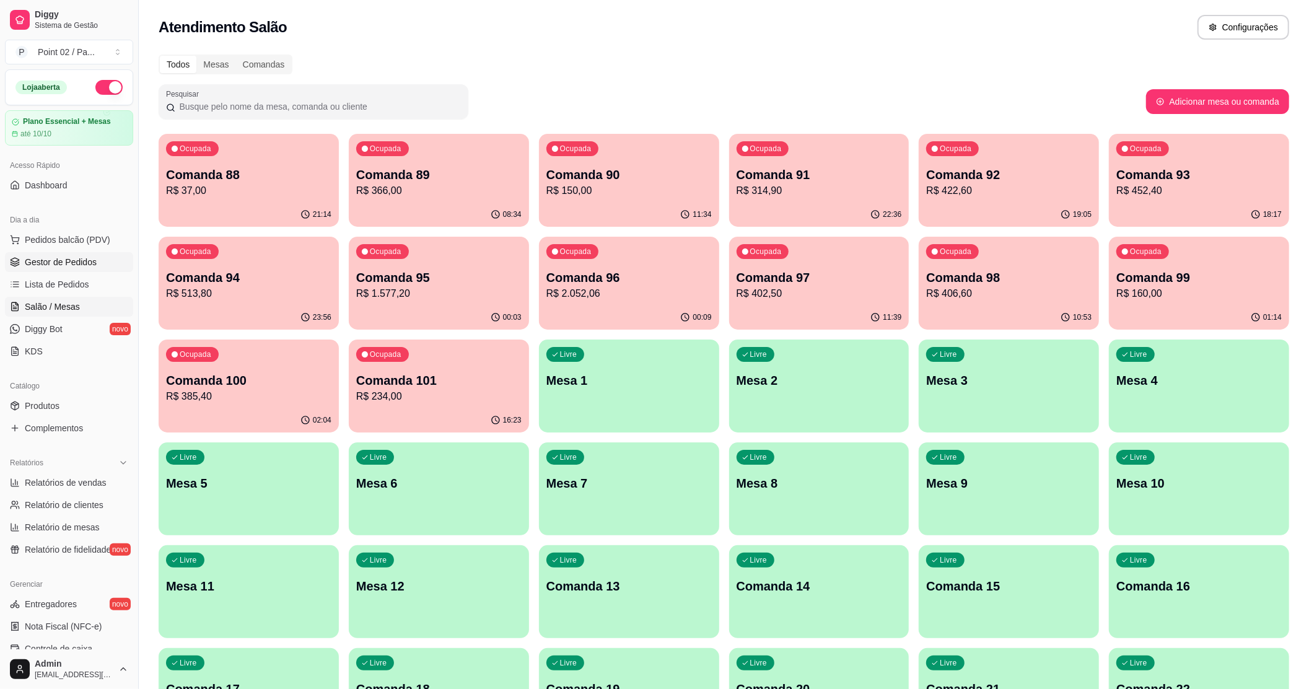
click at [72, 258] on span "Gestor de Pedidos" at bounding box center [61, 262] width 72 height 12
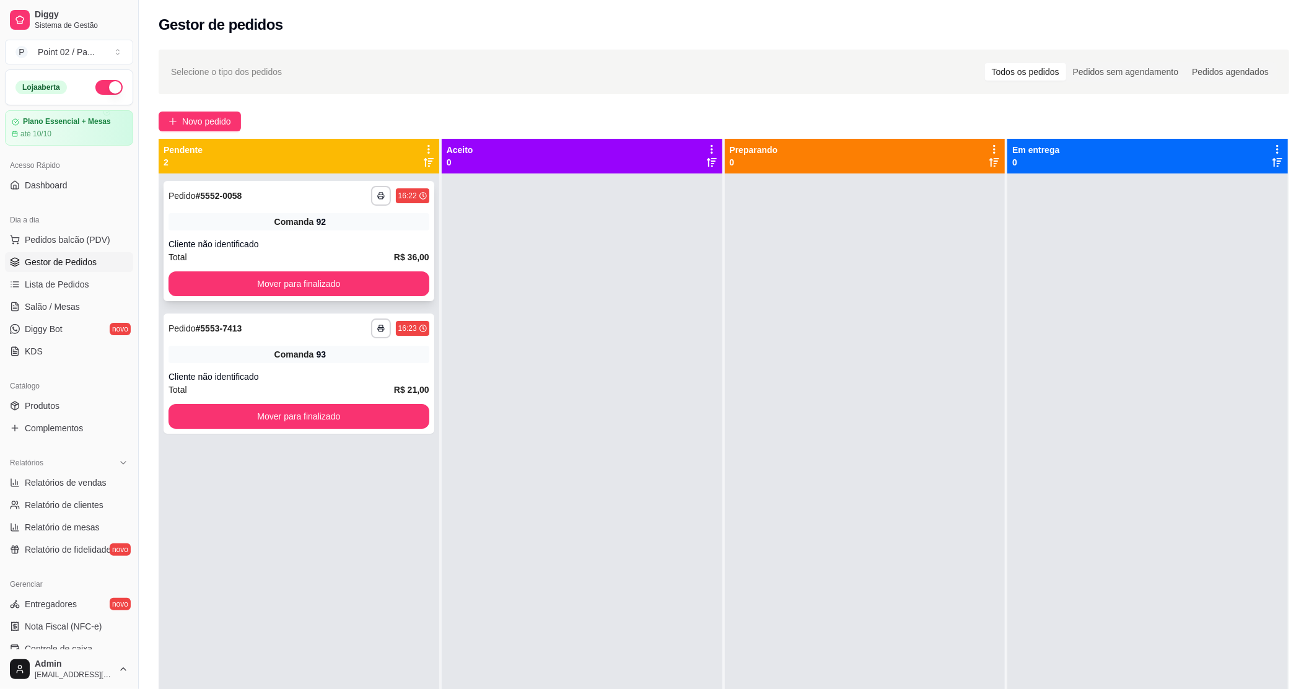
click at [366, 298] on div "**********" at bounding box center [299, 241] width 271 height 120
click at [368, 291] on button "Mover para finalizado" at bounding box center [299, 283] width 261 height 25
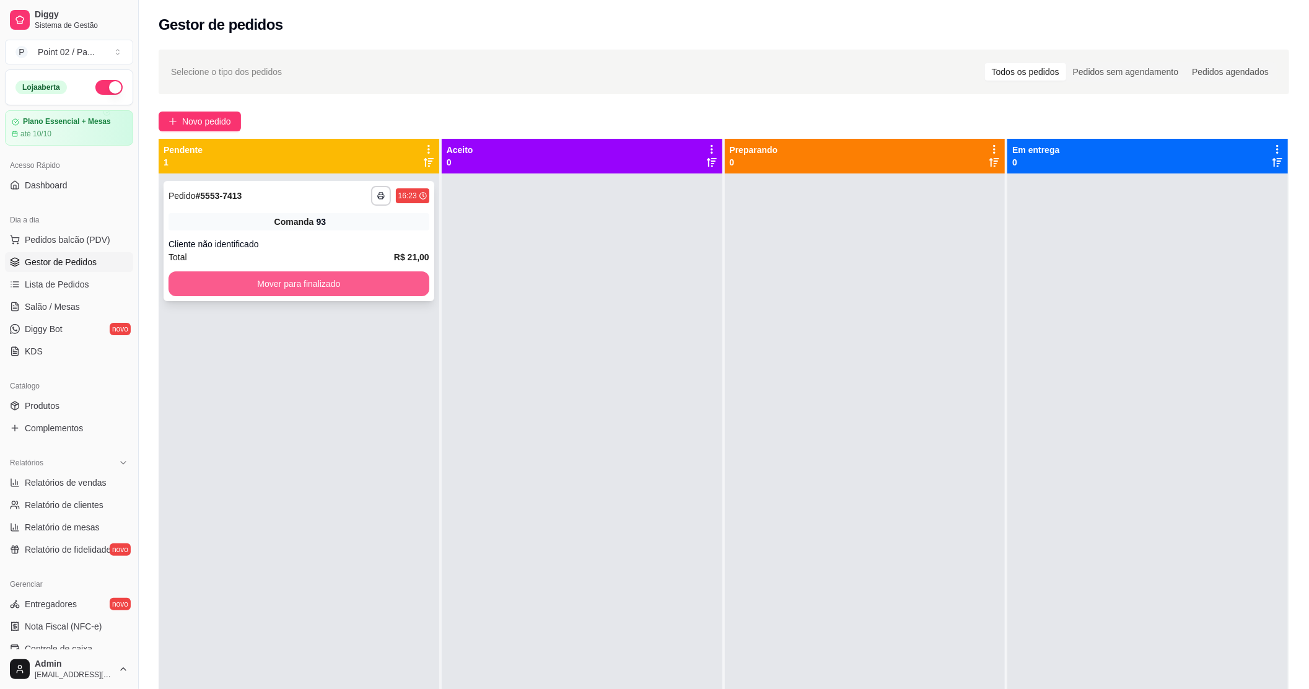
click at [353, 295] on button "Mover para finalizado" at bounding box center [299, 283] width 261 height 25
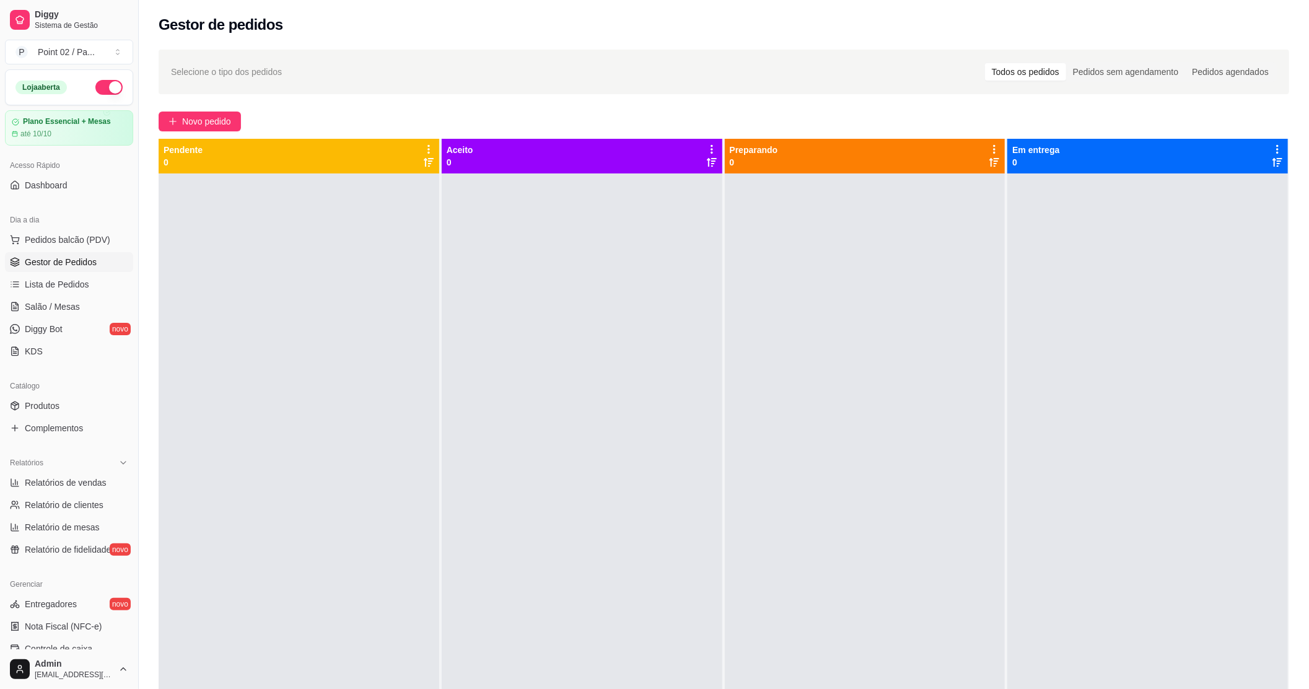
click at [353, 295] on div at bounding box center [299, 518] width 281 height 689
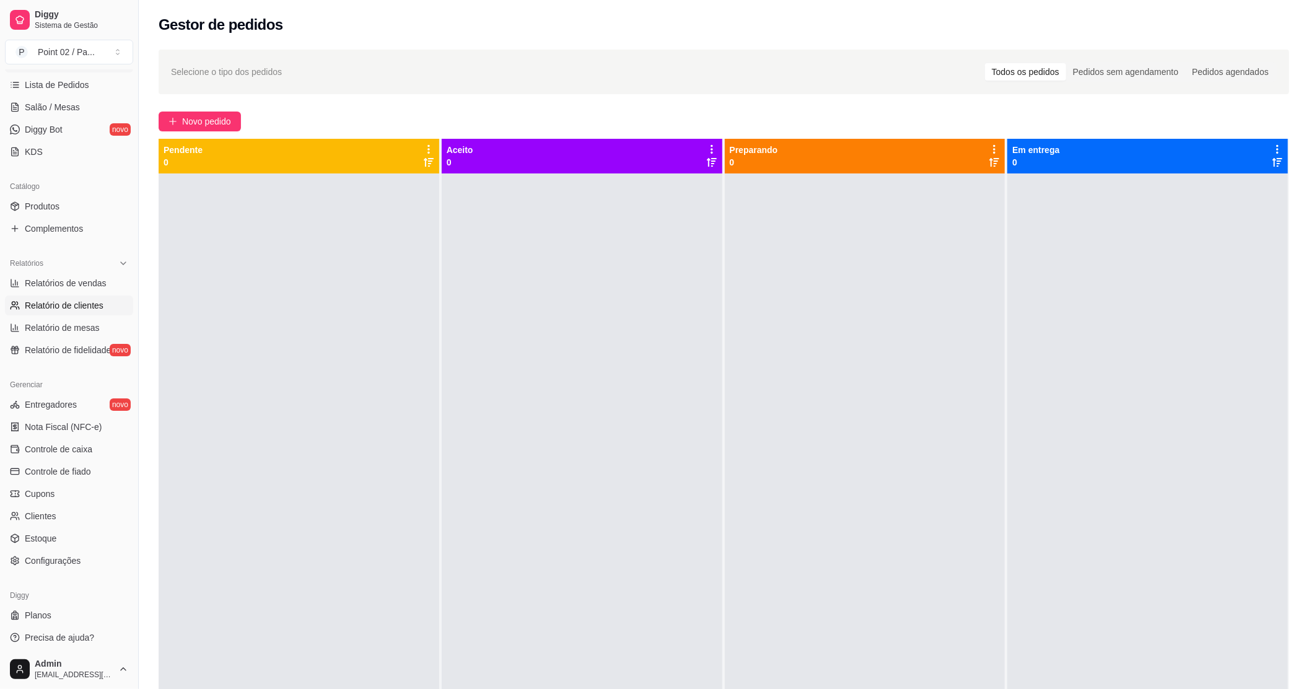
scroll to position [203, 0]
click at [67, 442] on span "Controle de caixa" at bounding box center [59, 446] width 68 height 12
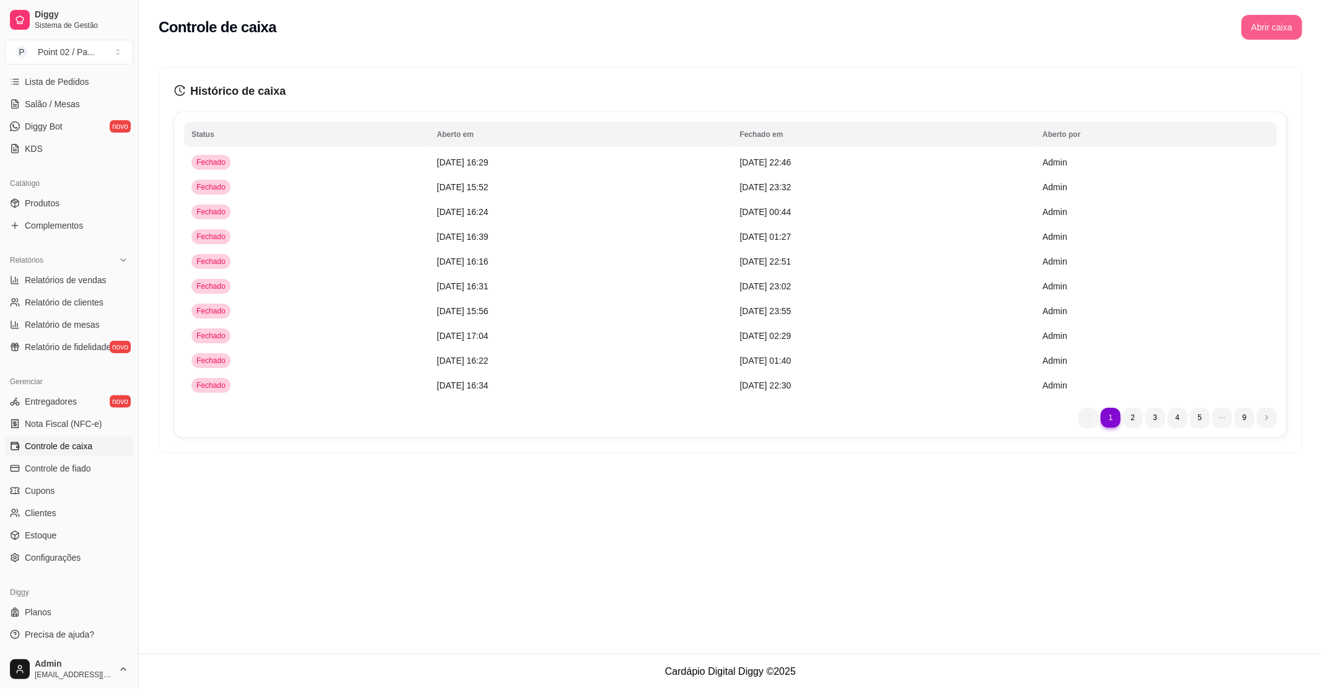
click at [1250, 25] on button "Abrir caixa" at bounding box center [1271, 27] width 61 height 25
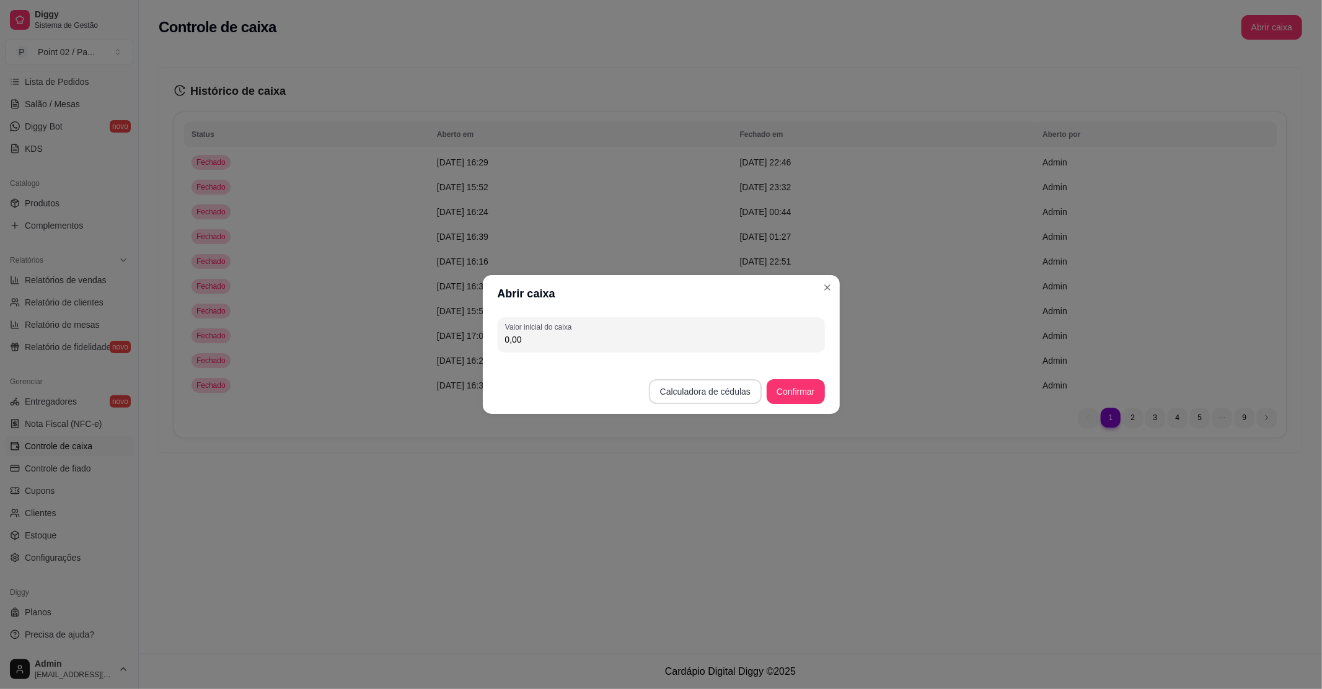
click at [737, 399] on button "Calculadora de cédulas" at bounding box center [705, 391] width 113 height 25
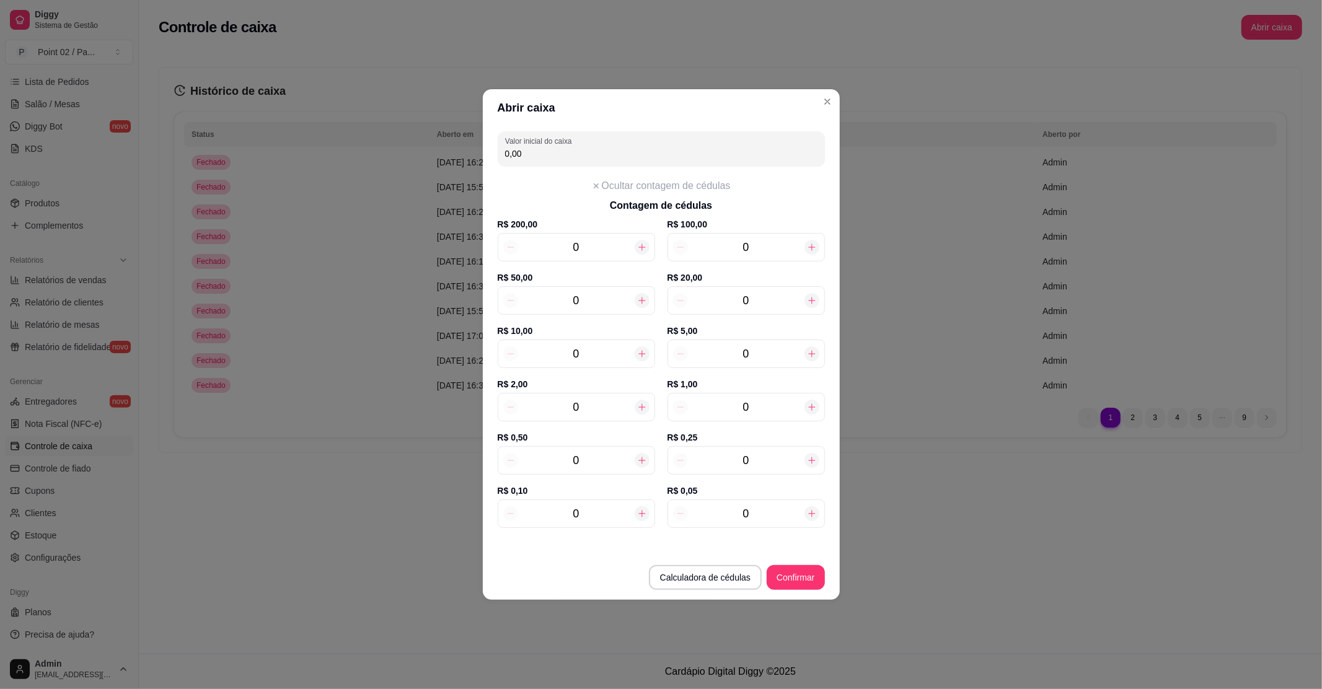
click at [780, 288] on div "0" at bounding box center [745, 300] width 157 height 29
type input "120,00"
type input "6"
click at [576, 350] on input "0" at bounding box center [576, 353] width 117 height 17
click at [590, 355] on input "0" at bounding box center [576, 353] width 117 height 17
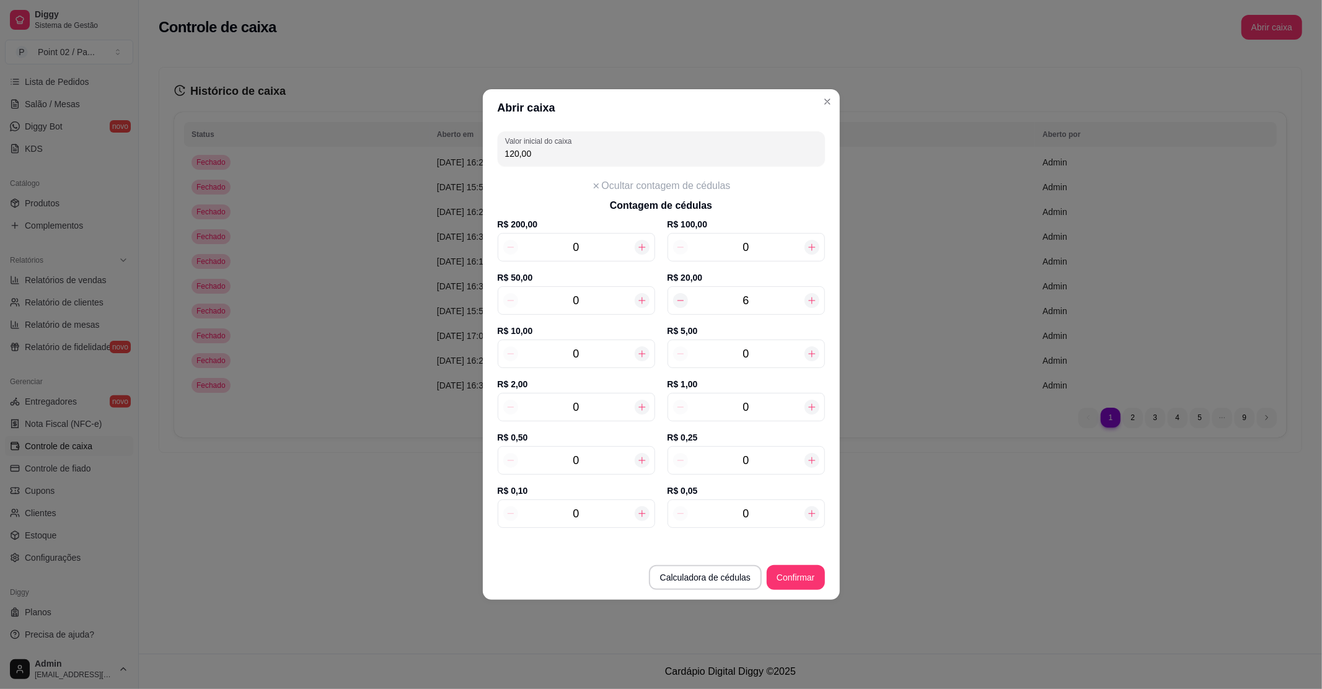
type input "130,00"
type input "10"
type input "220,00"
type input "10"
click at [777, 364] on div "0" at bounding box center [745, 354] width 157 height 29
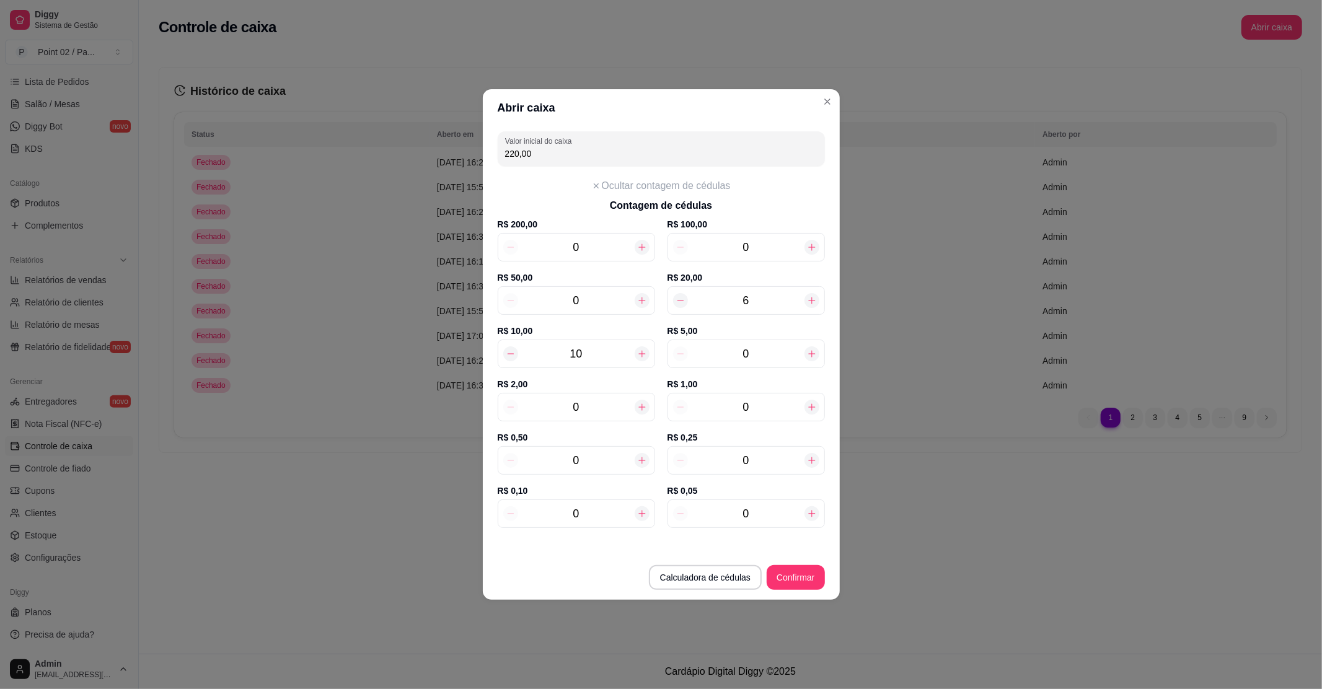
type input "230,00"
type input "22"
type input "330,00"
type input "22"
click at [606, 407] on input "0" at bounding box center [576, 406] width 117 height 17
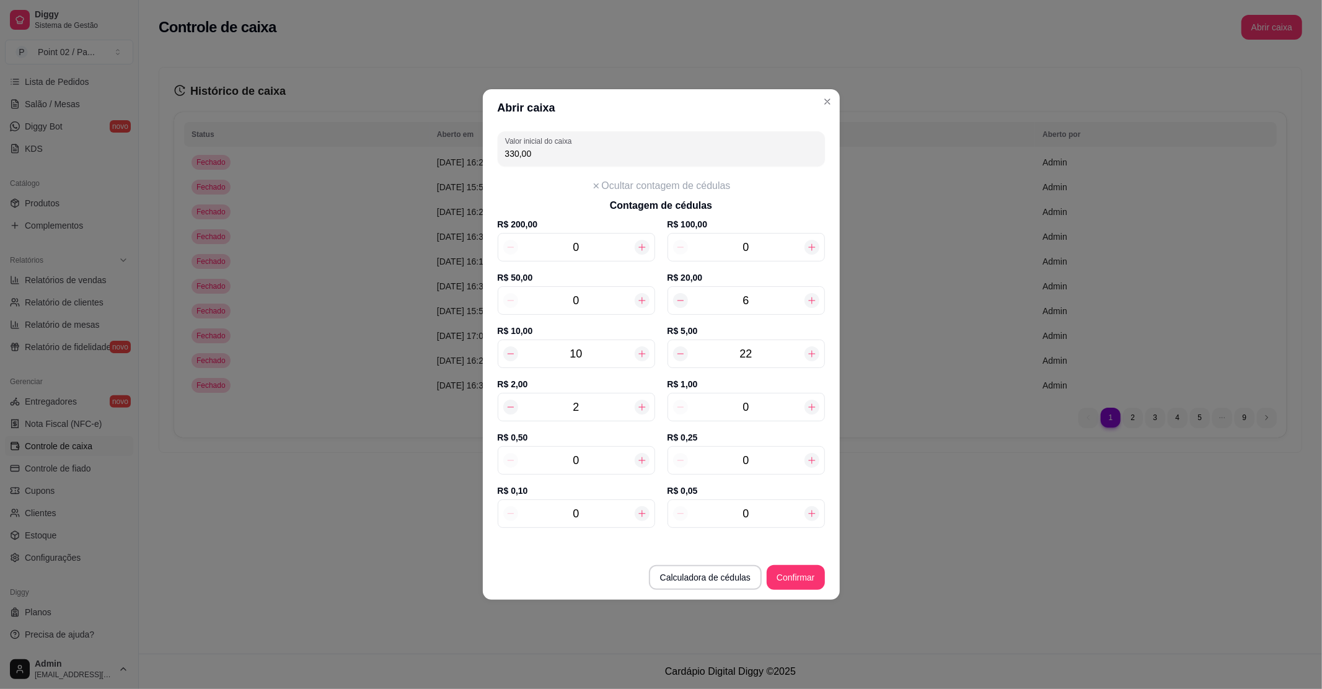
type input "334,00"
type input "26"
type input "382,00"
type input "26"
click at [786, 583] on button "Confirmar" at bounding box center [796, 577] width 58 height 25
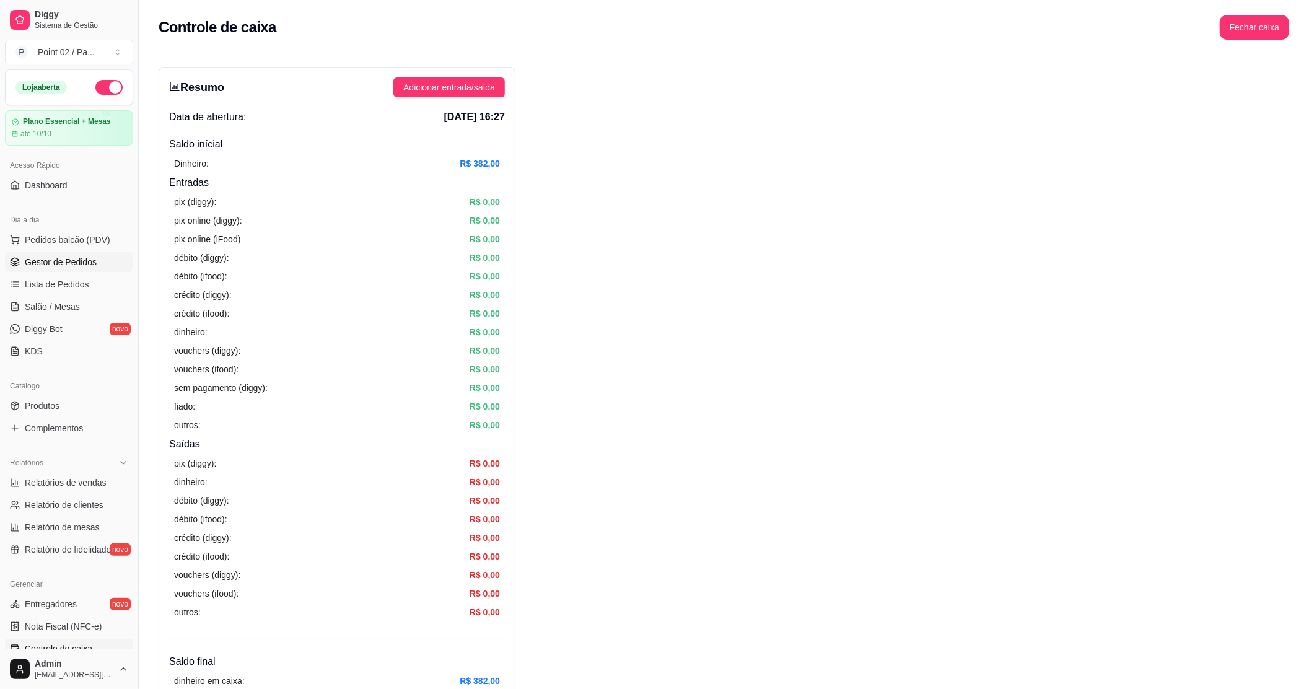
click at [58, 263] on span "Gestor de Pedidos" at bounding box center [61, 262] width 72 height 12
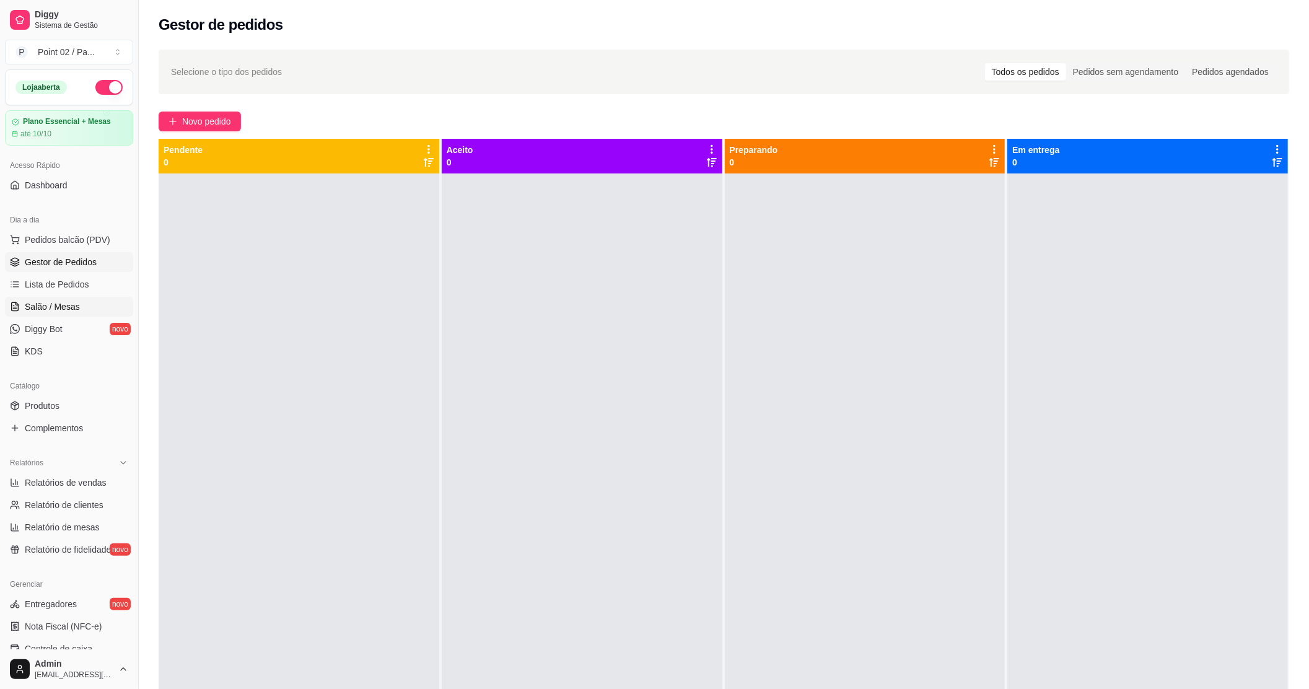
click at [55, 300] on link "Salão / Mesas" at bounding box center [69, 307] width 128 height 20
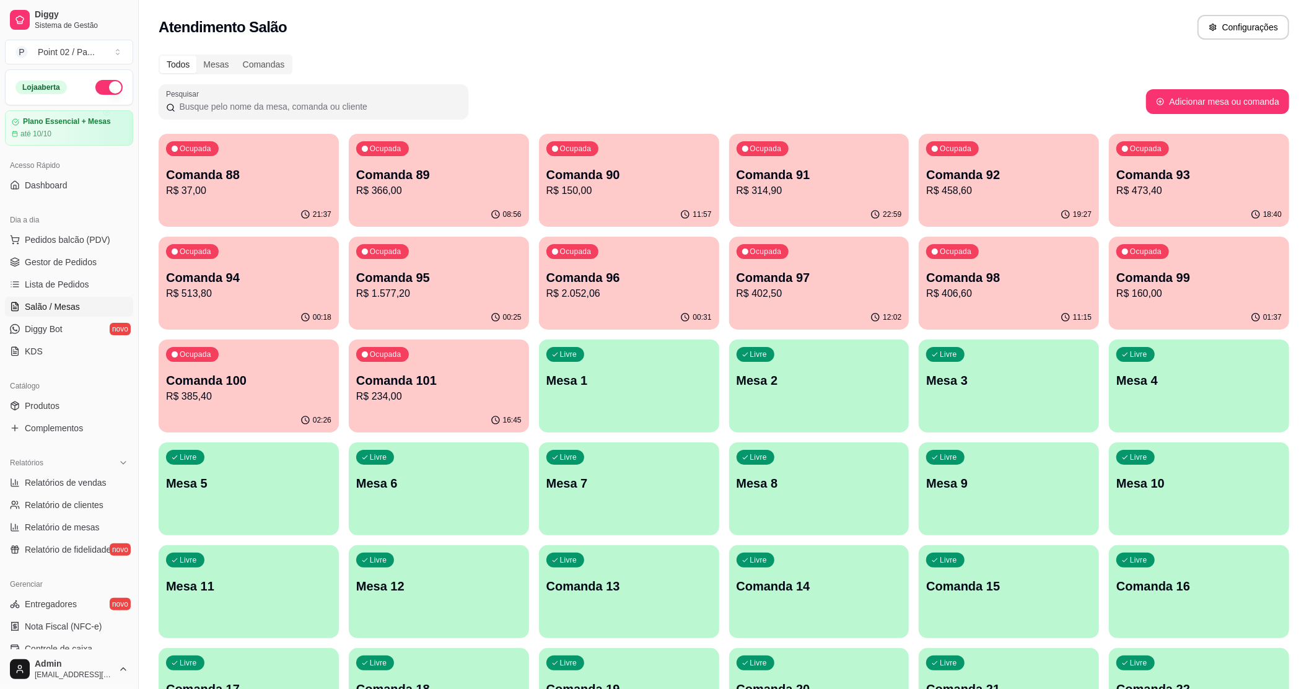
click at [660, 591] on p "Comanda 13" at bounding box center [629, 586] width 165 height 17
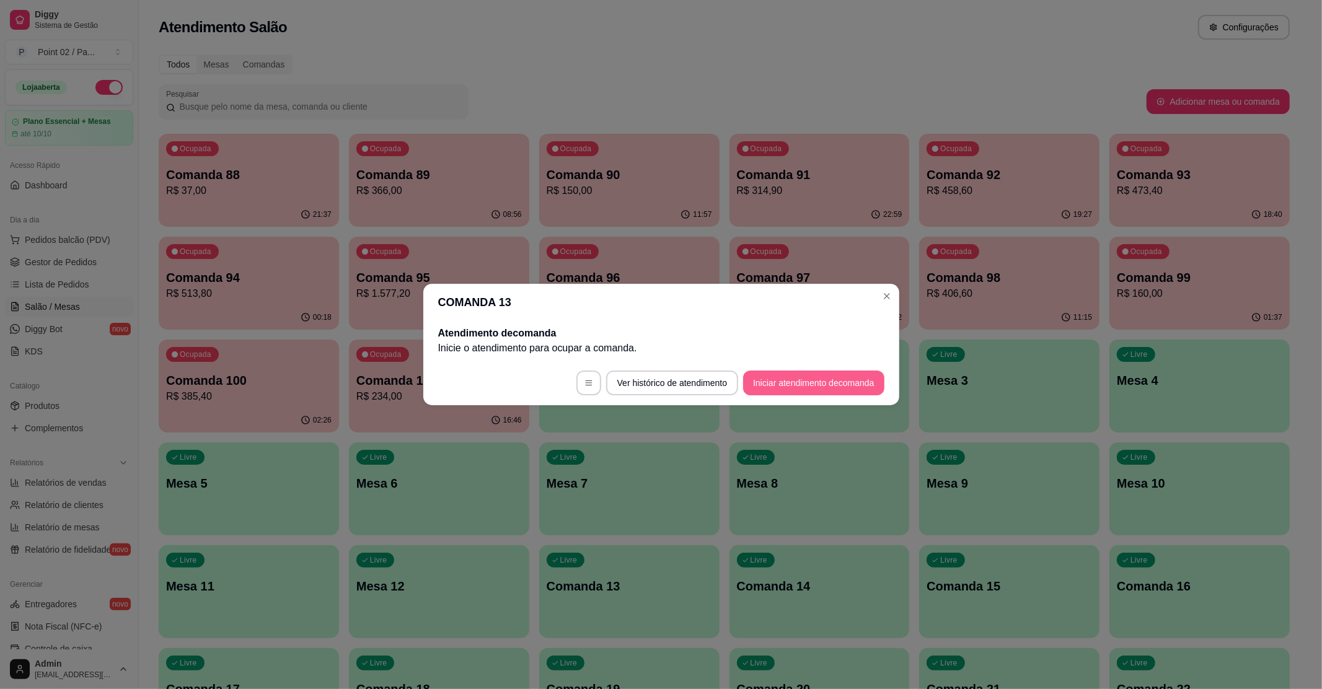
click at [845, 380] on button "Iniciar atendimento de comanda" at bounding box center [813, 383] width 141 height 25
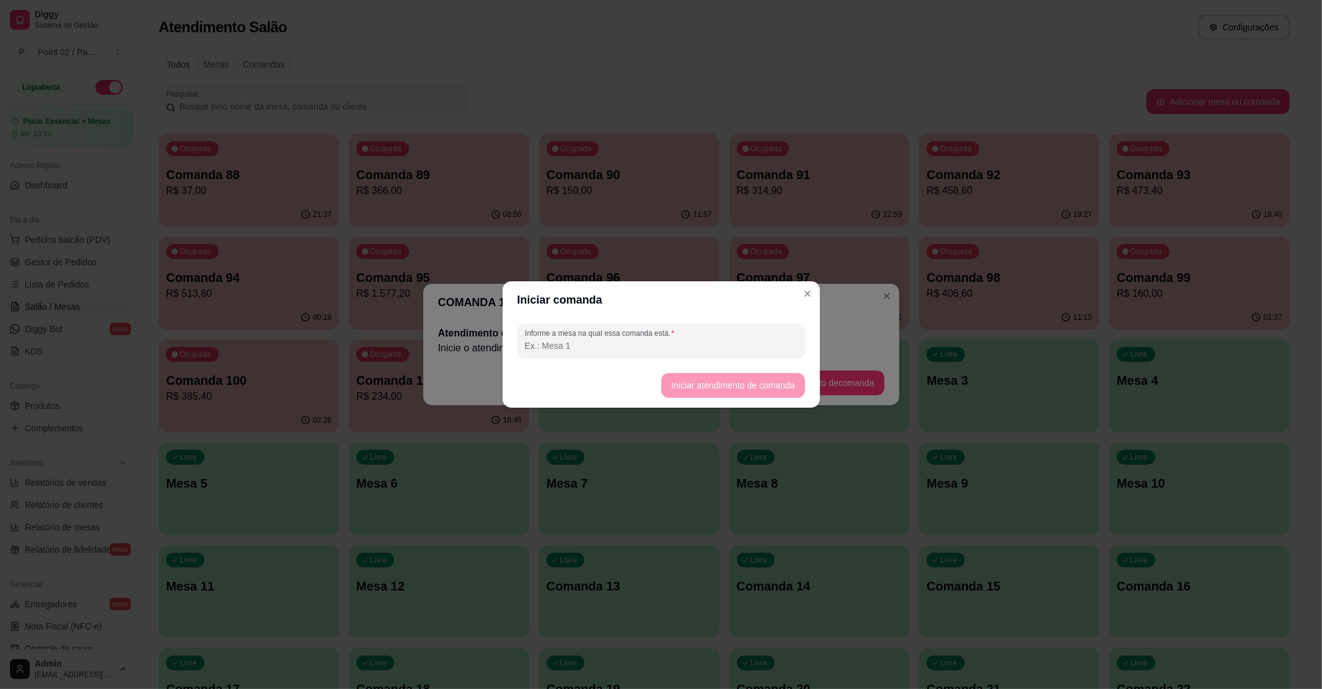
click at [729, 352] on div at bounding box center [661, 340] width 273 height 25
type input "mesa gilda"
click at [741, 387] on button "Iniciar atendimento de comanda" at bounding box center [732, 385] width 143 height 25
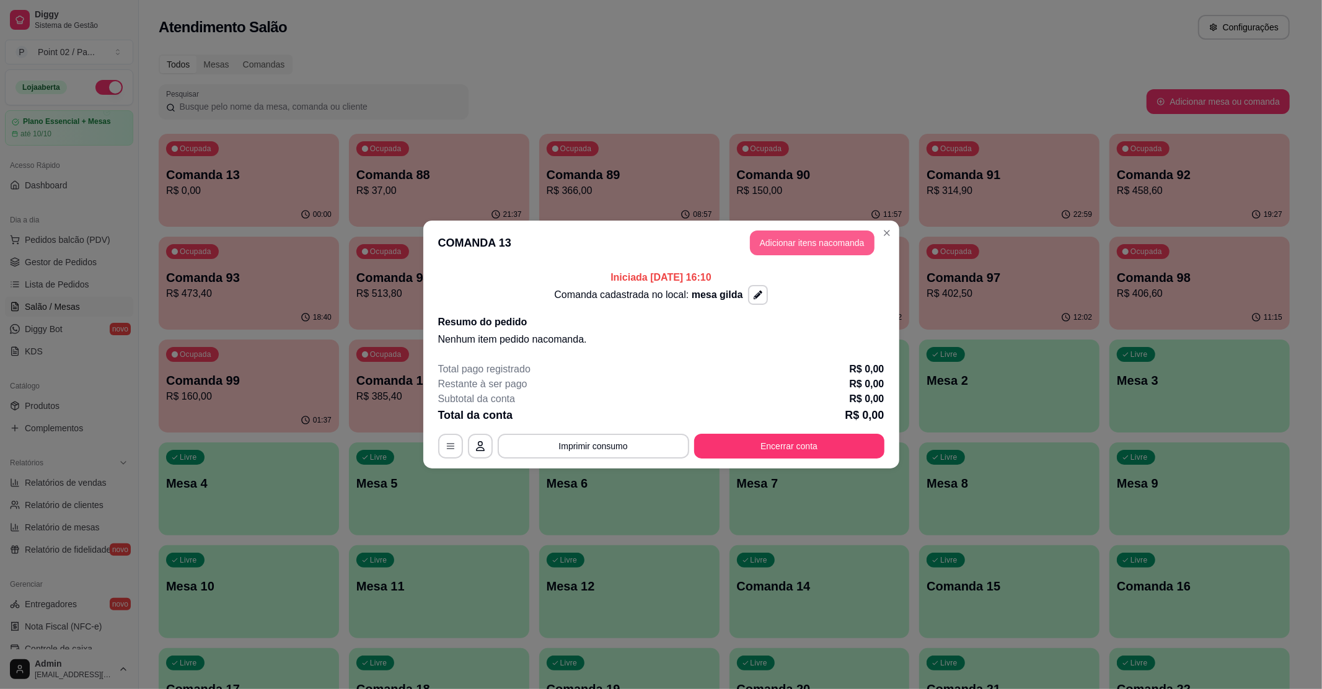
click at [842, 239] on button "Adicionar itens na comanda" at bounding box center [812, 243] width 125 height 25
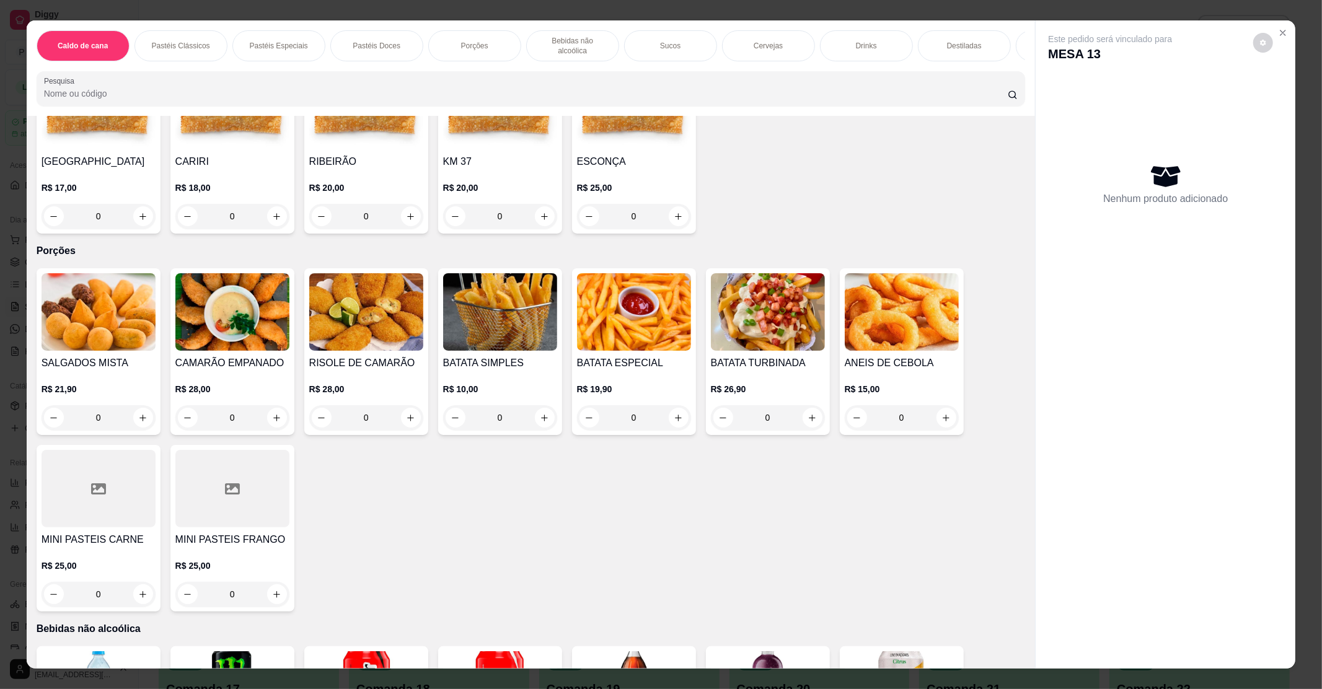
scroll to position [826, 0]
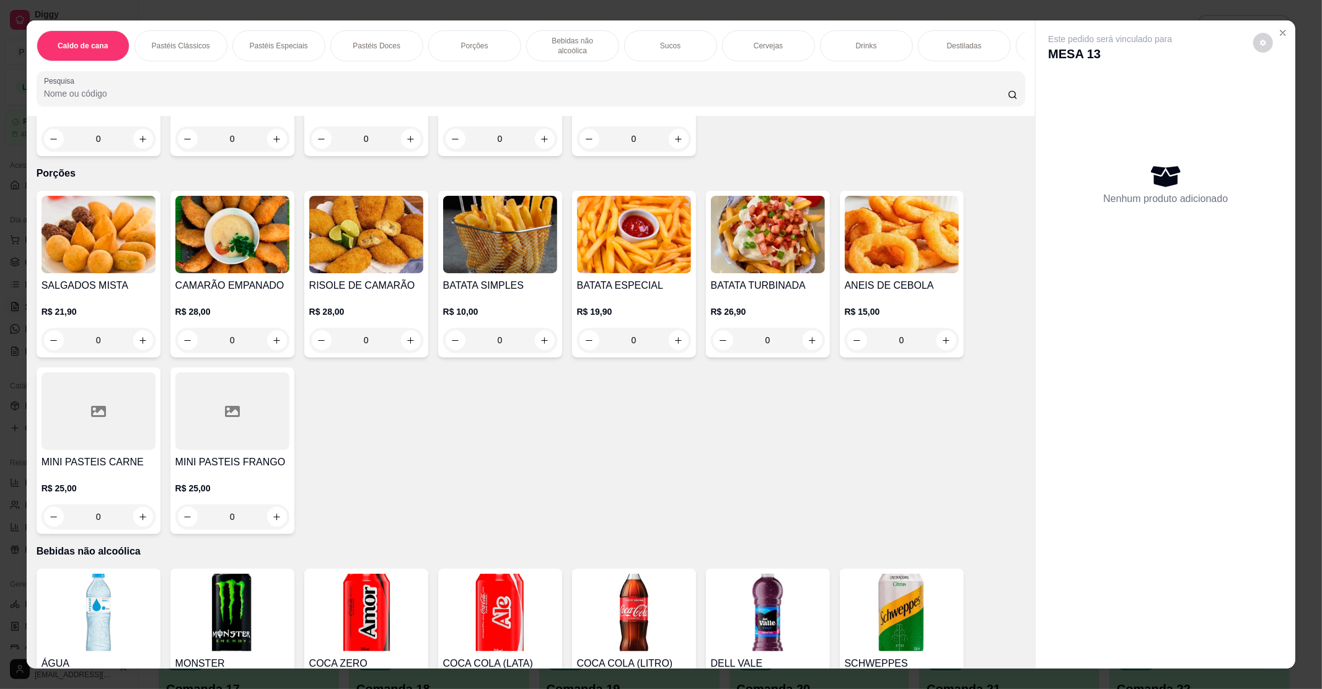
click at [504, 213] on img at bounding box center [500, 234] width 114 height 77
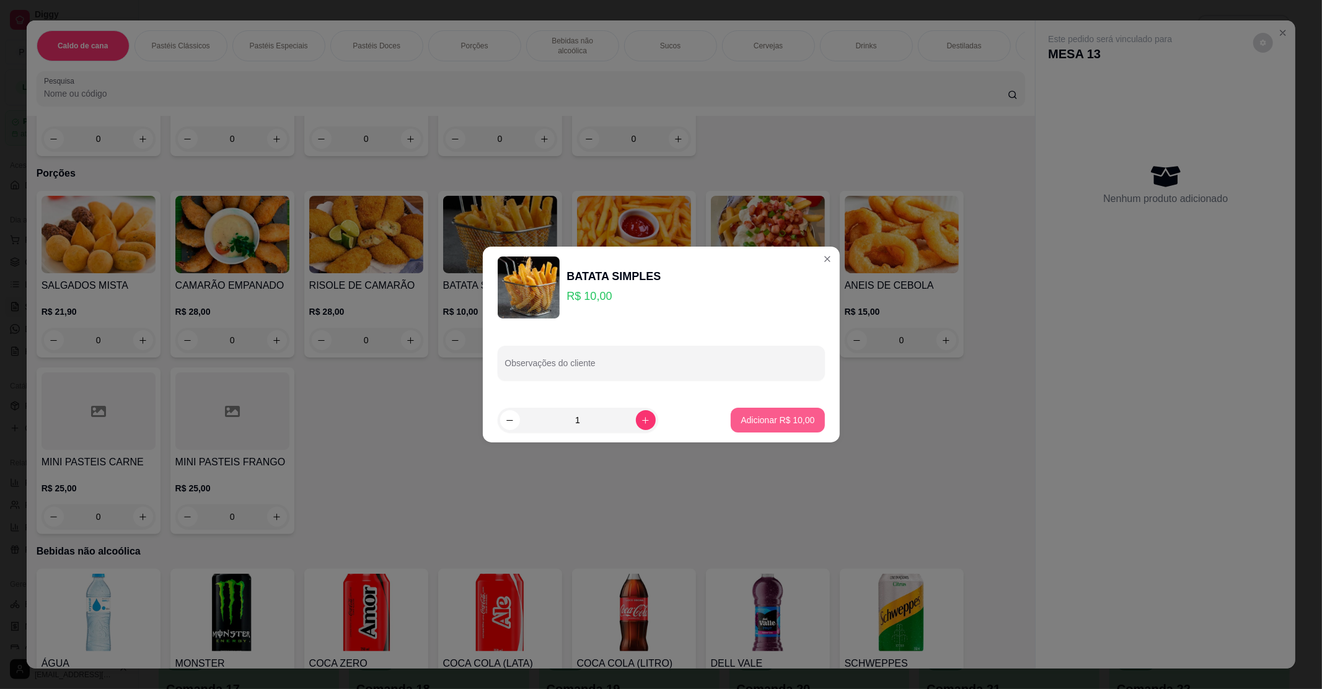
click at [781, 412] on button "Adicionar R$ 10,00" at bounding box center [778, 420] width 94 height 25
type input "1"
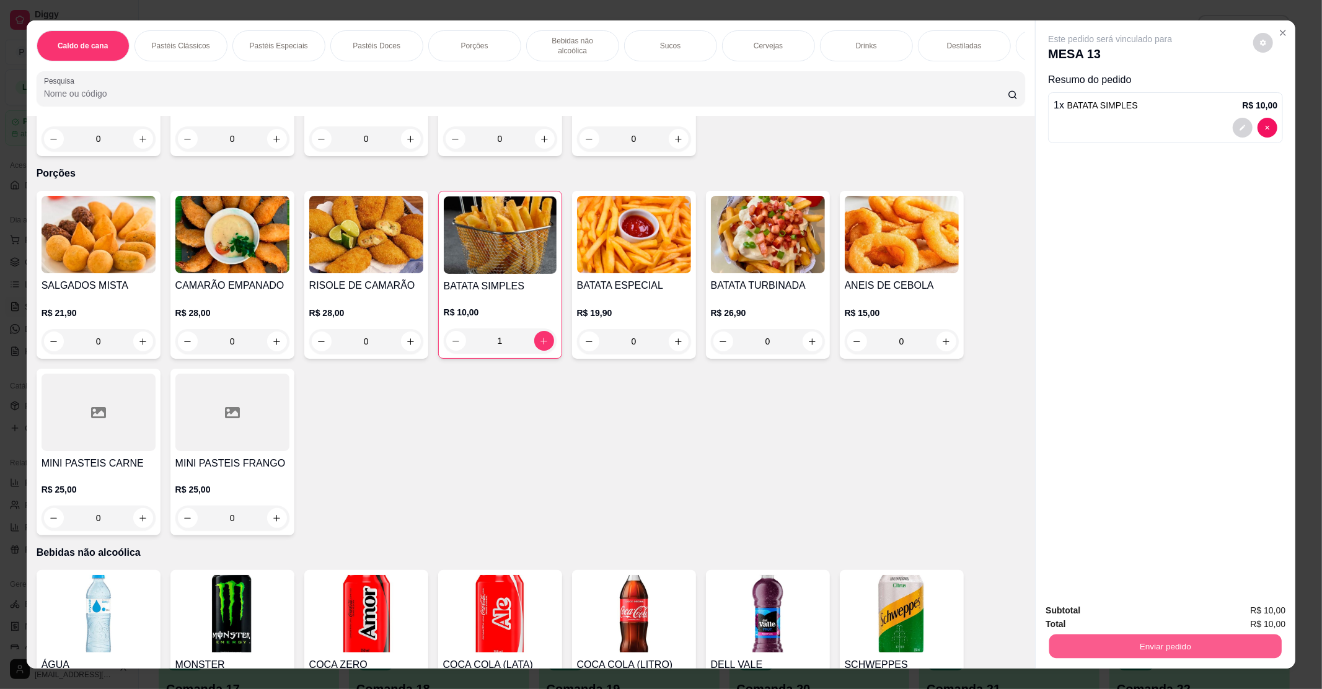
click at [1208, 643] on button "Enviar pedido" at bounding box center [1165, 646] width 232 height 24
click at [1236, 620] on button "Enviar pedido" at bounding box center [1252, 616] width 70 height 24
